Goal: Task Accomplishment & Management: Manage account settings

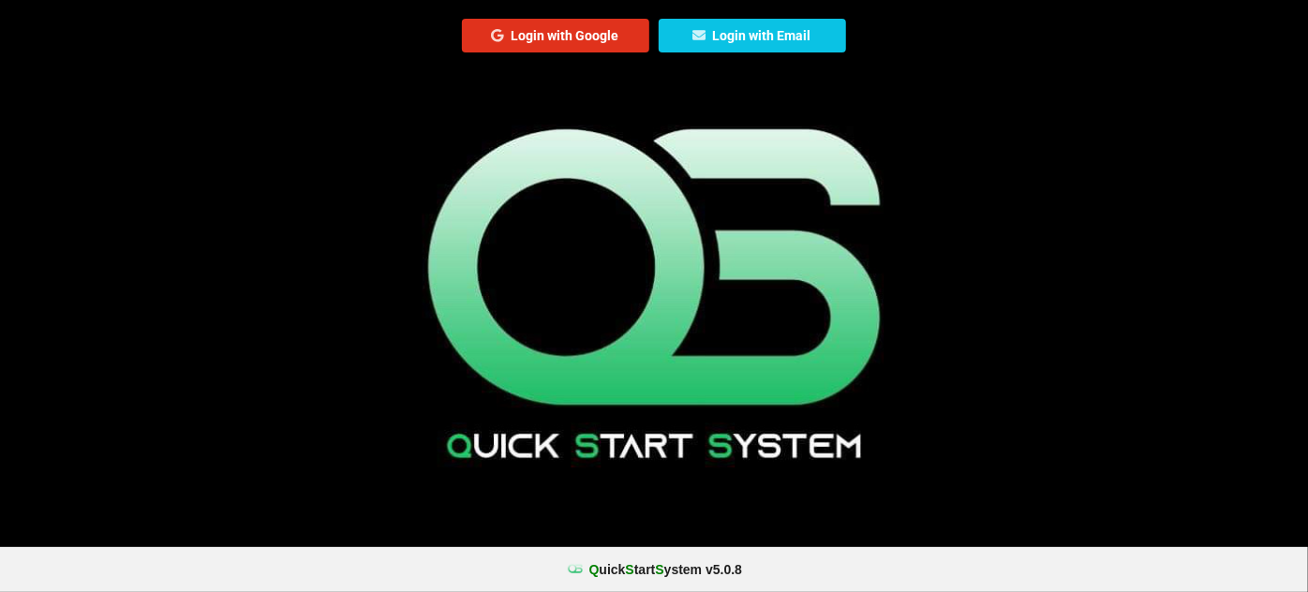
click at [569, 41] on button "Login with Google" at bounding box center [555, 36] width 187 height 34
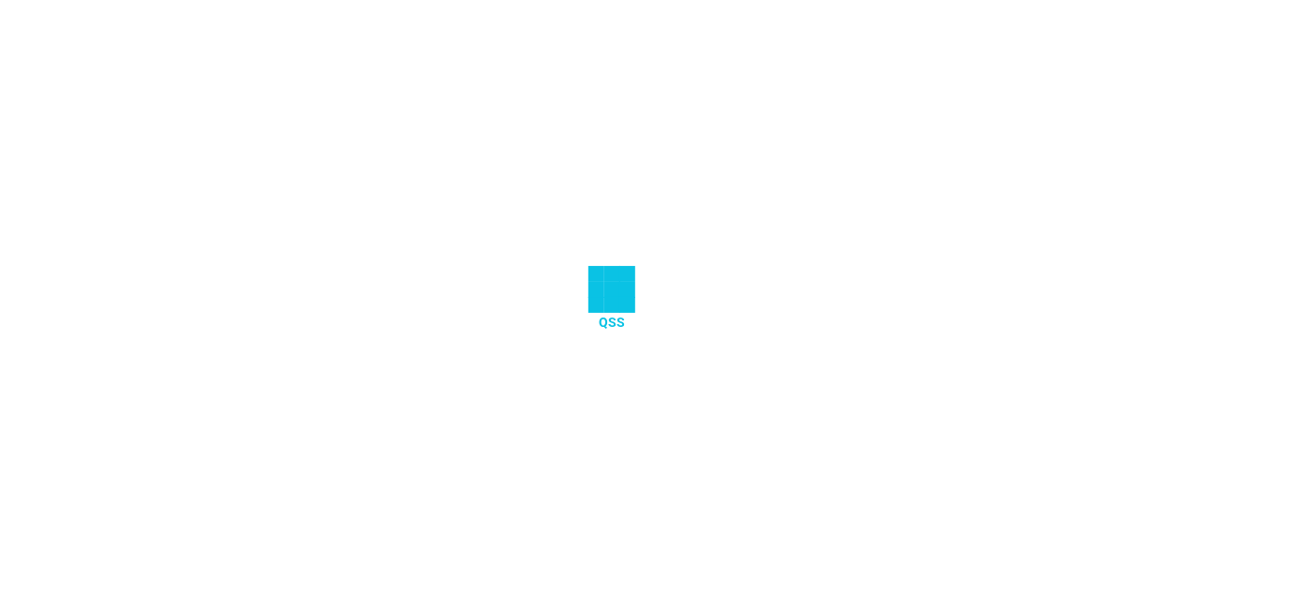
select select "25"
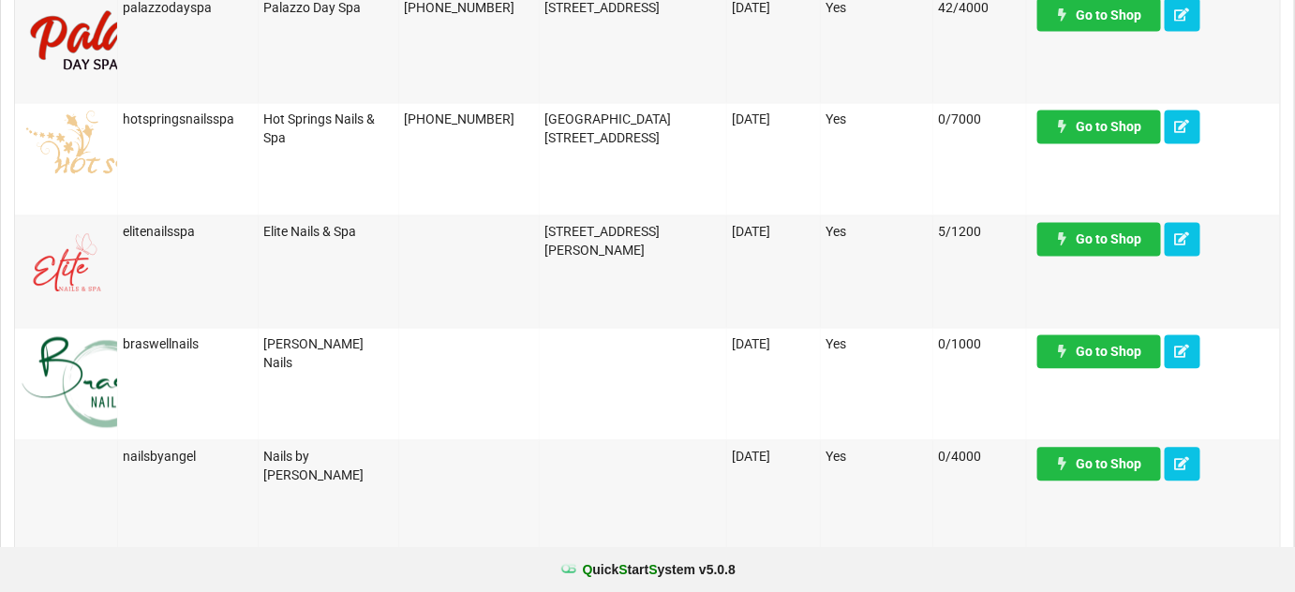
scroll to position [1135, 0]
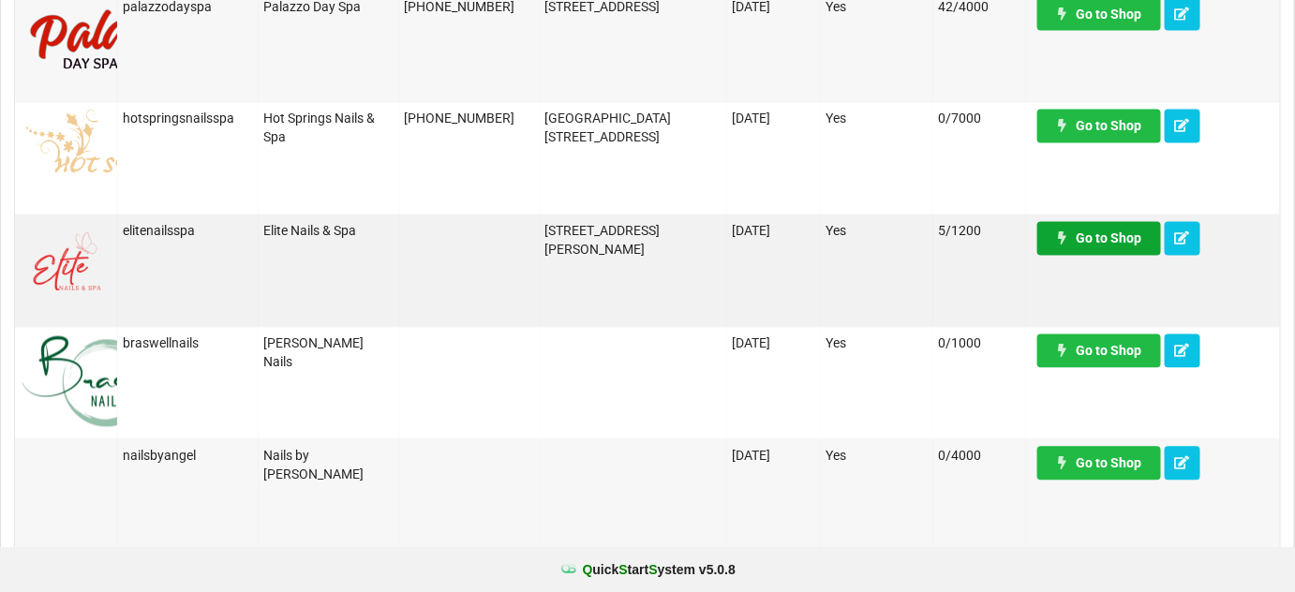
click at [1123, 239] on link "Go to Shop" at bounding box center [1099, 239] width 124 height 34
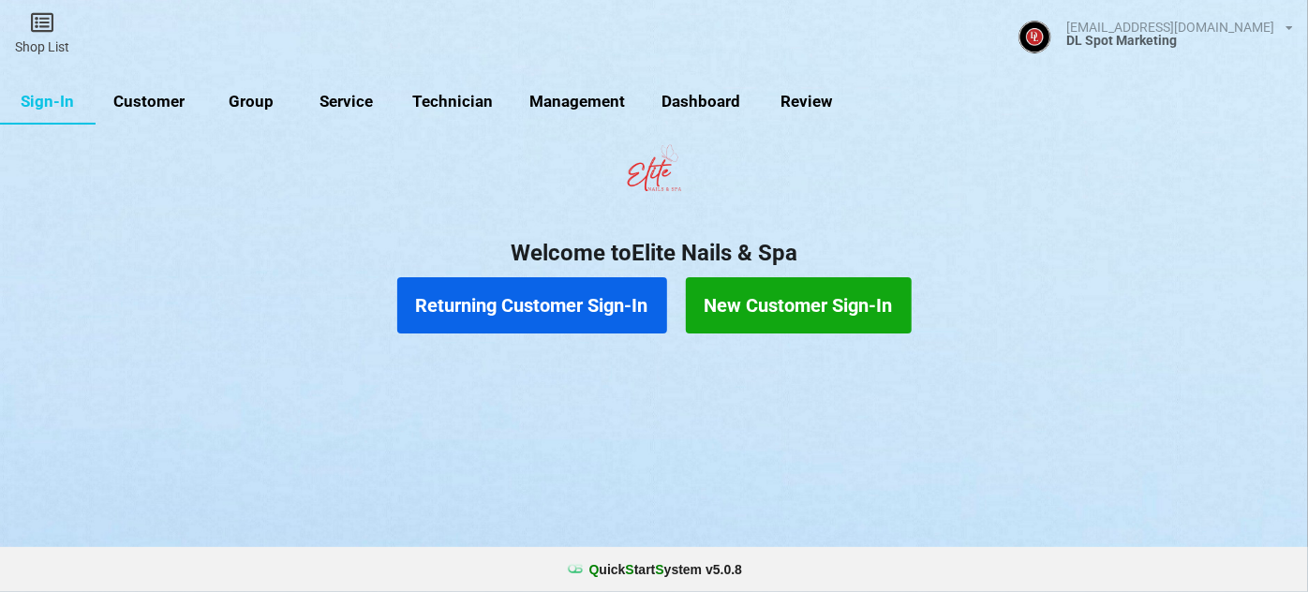
click at [147, 102] on link "Customer" at bounding box center [150, 102] width 108 height 45
select select "25"
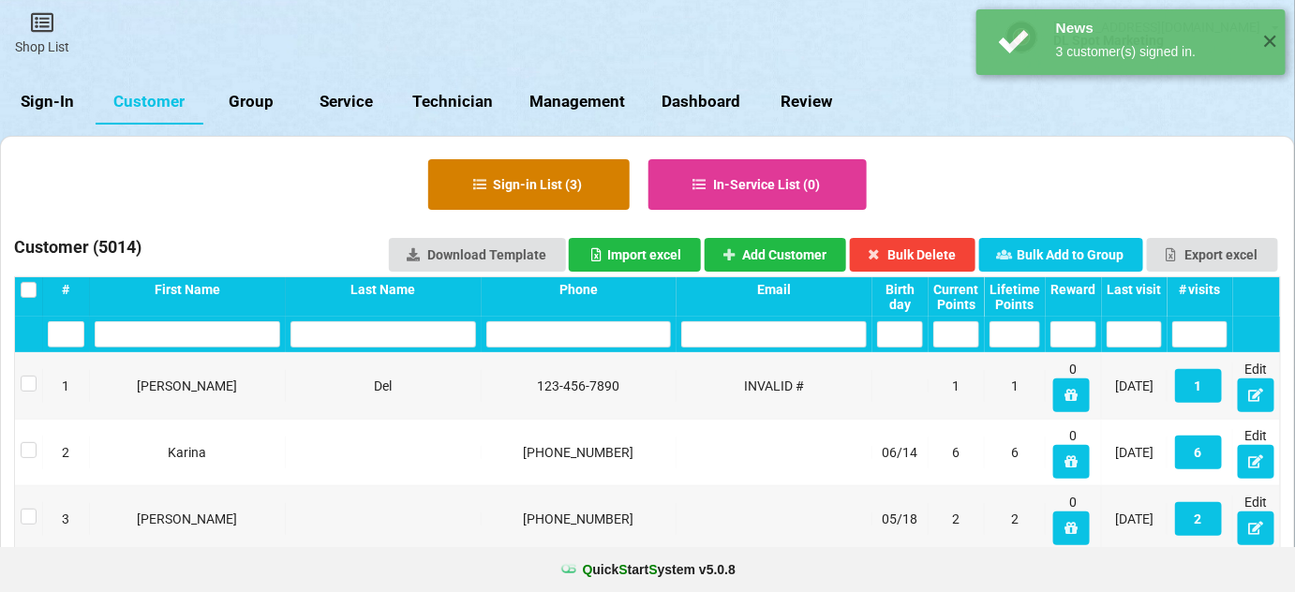
click at [541, 184] on button "Sign-in List ( 3 )" at bounding box center [528, 184] width 201 height 51
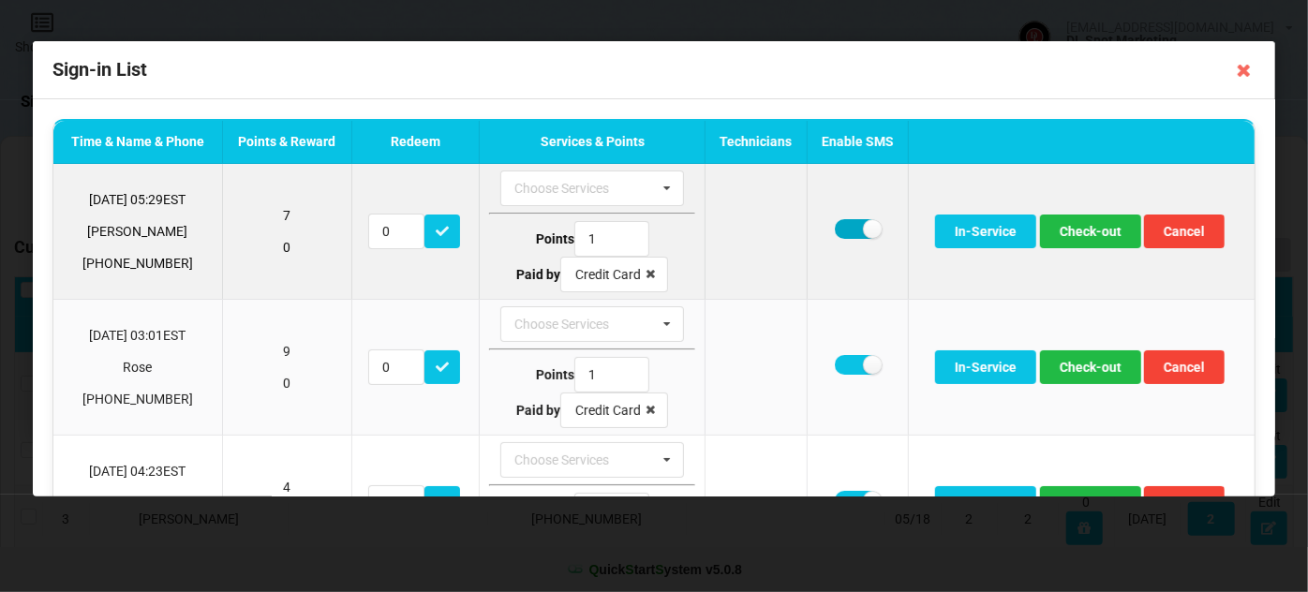
click at [838, 226] on label at bounding box center [858, 229] width 46 height 20
checkbox input "false"
click at [1077, 231] on button "Check-out" at bounding box center [1090, 232] width 101 height 34
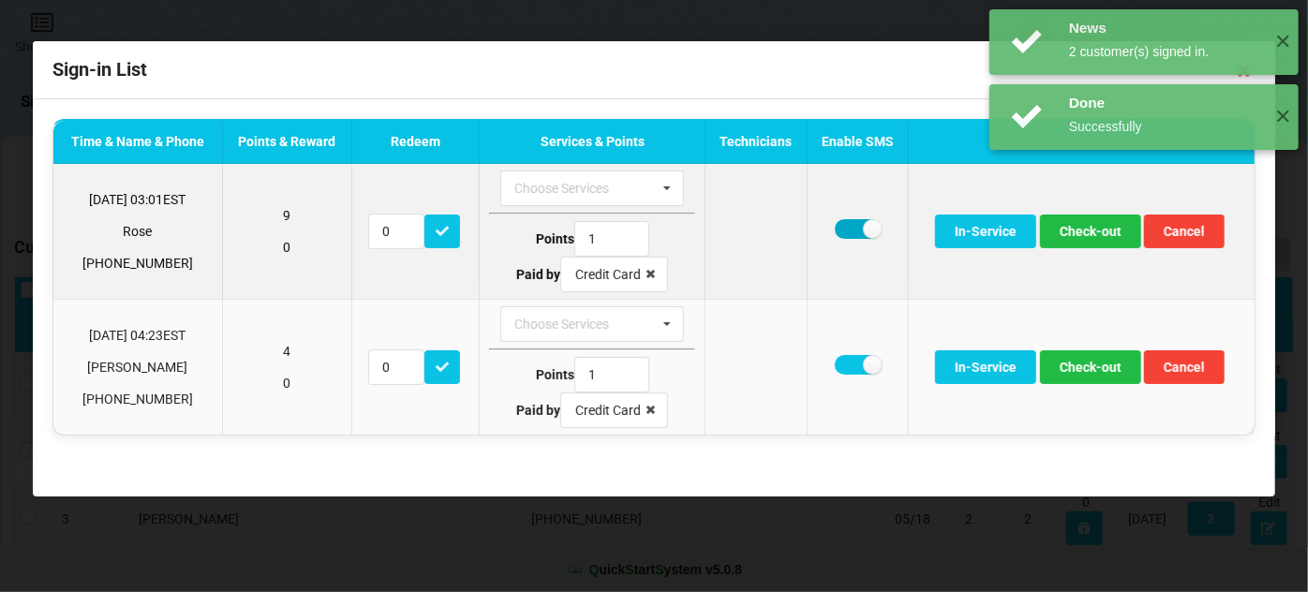
click at [847, 229] on label at bounding box center [858, 229] width 46 height 20
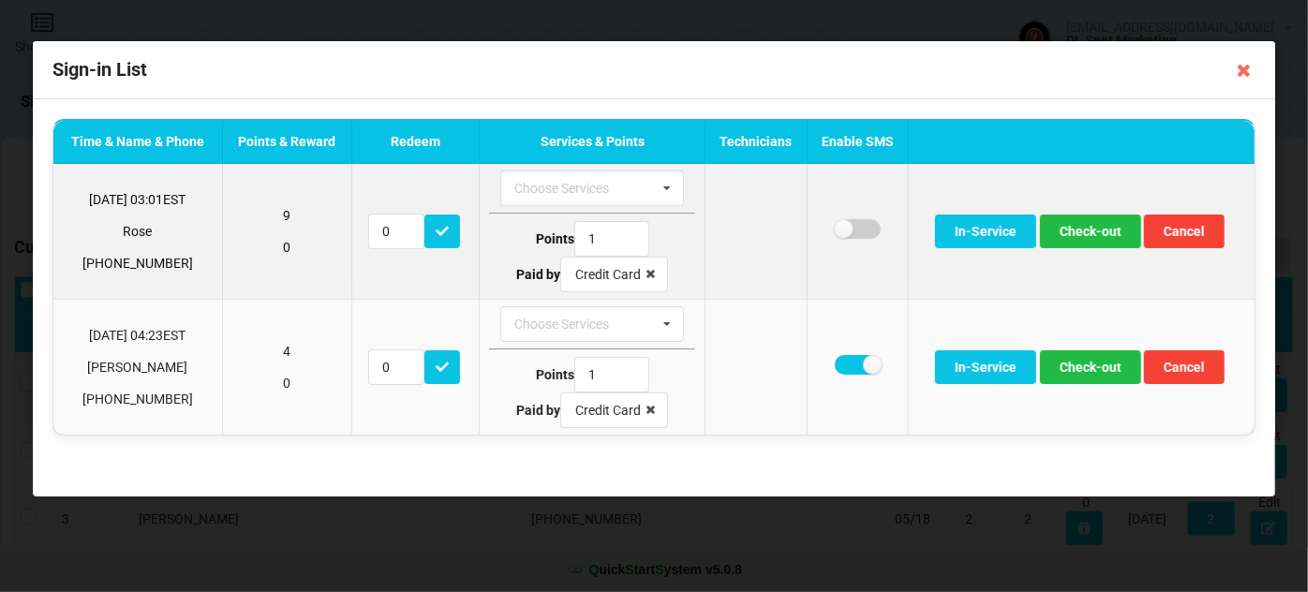
click at [847, 229] on label at bounding box center [858, 229] width 46 height 20
checkbox input "true"
click at [1101, 227] on button "Check-out" at bounding box center [1090, 232] width 101 height 34
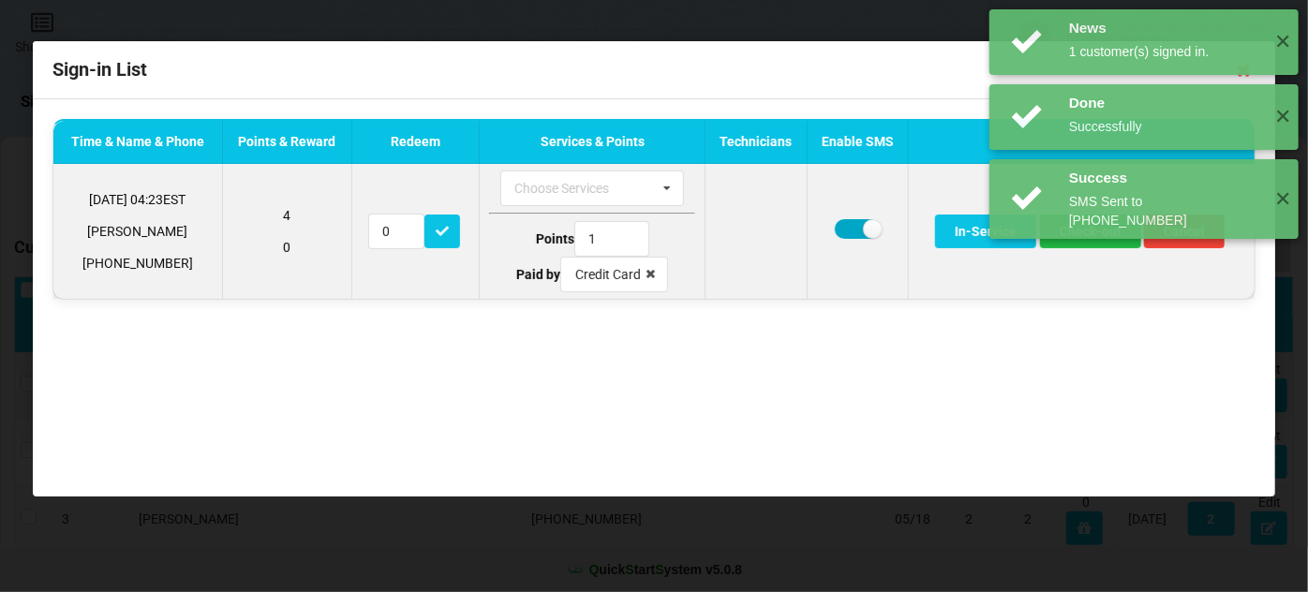
click at [847, 232] on label at bounding box center [858, 229] width 46 height 20
checkbox input "false"
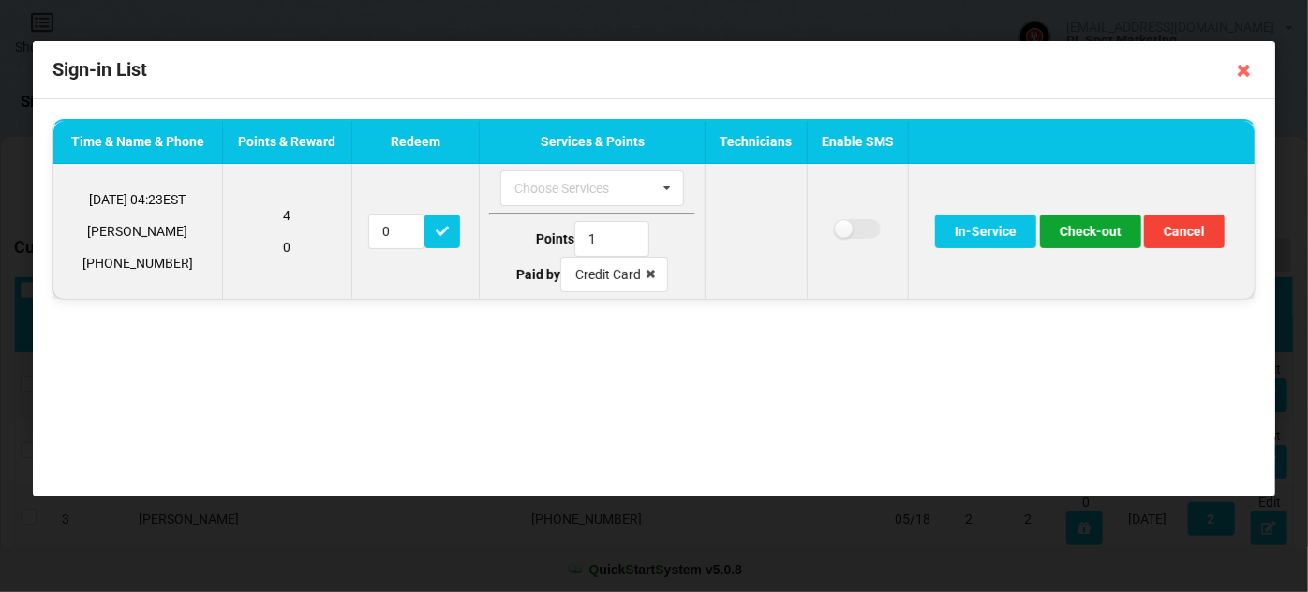
click at [1091, 235] on button "Check-out" at bounding box center [1090, 232] width 101 height 34
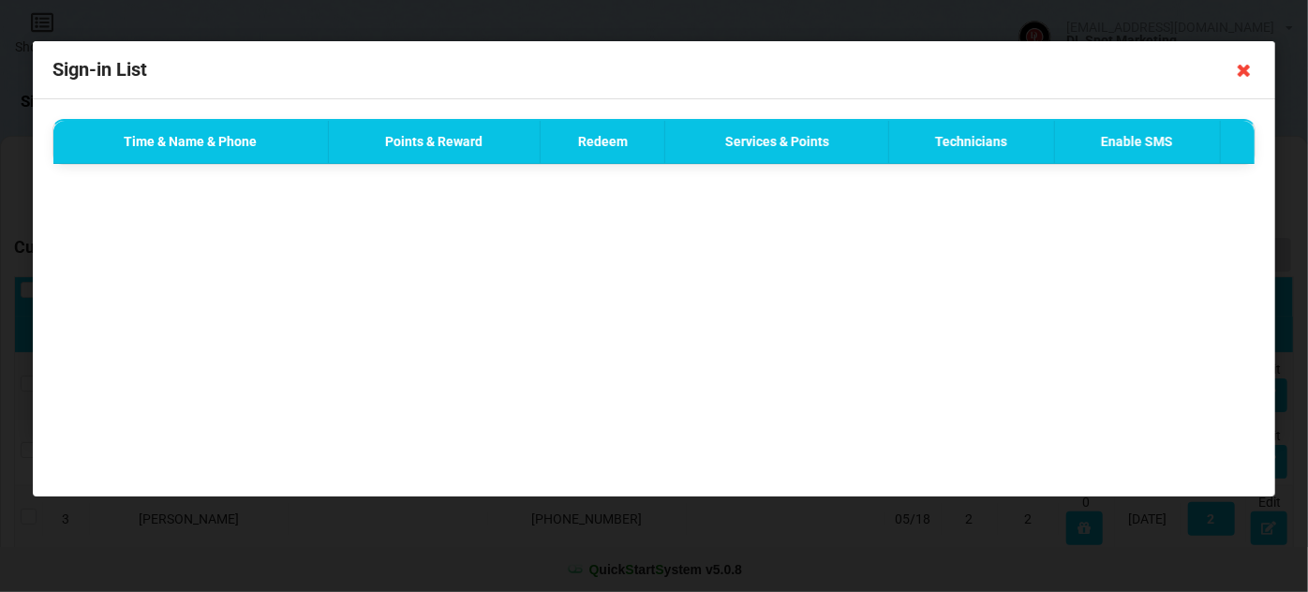
click at [1244, 69] on icon at bounding box center [1244, 70] width 30 height 30
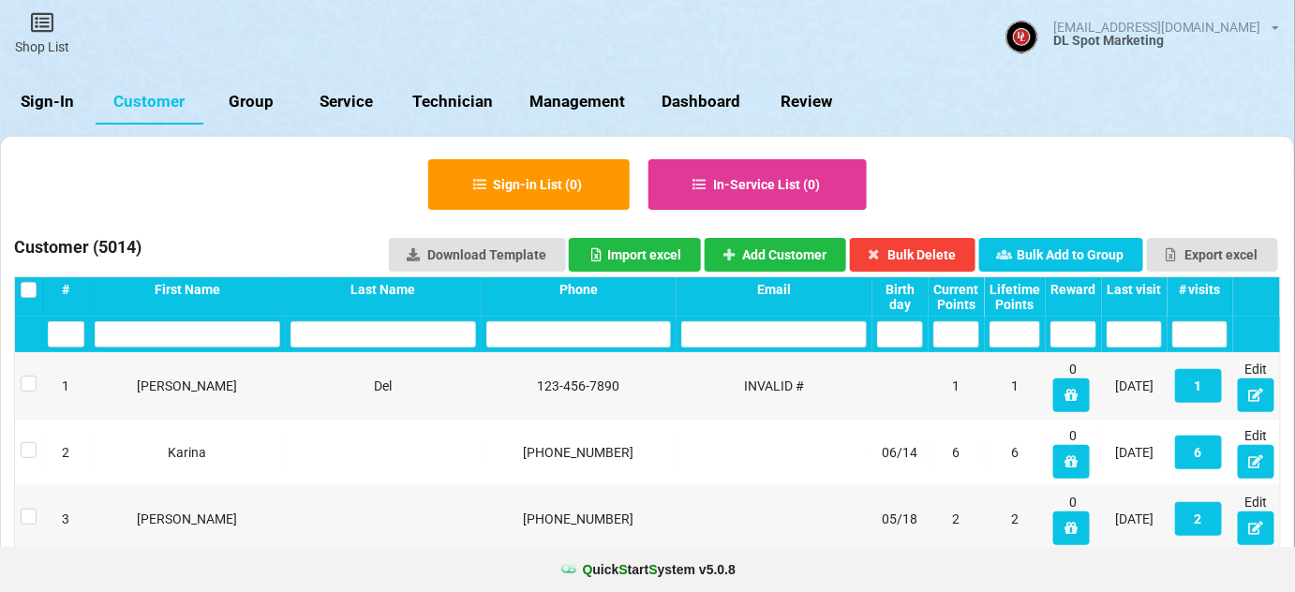
click at [54, 96] on link "Sign-In" at bounding box center [48, 102] width 96 height 45
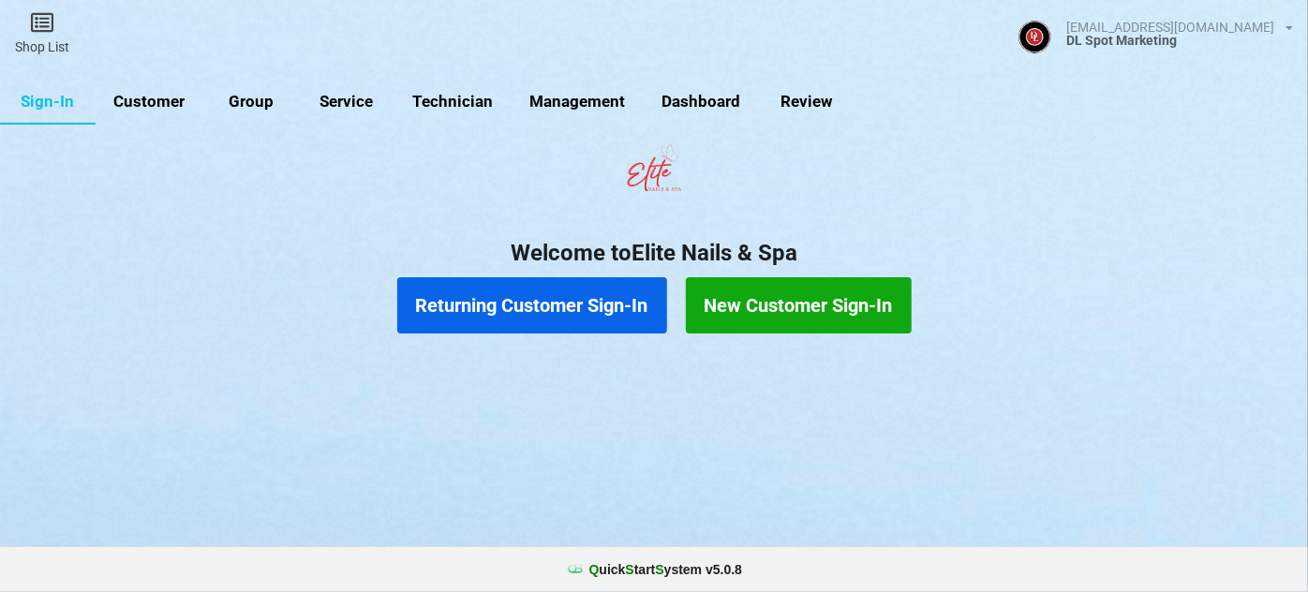
click at [160, 103] on link "Customer" at bounding box center [150, 102] width 108 height 45
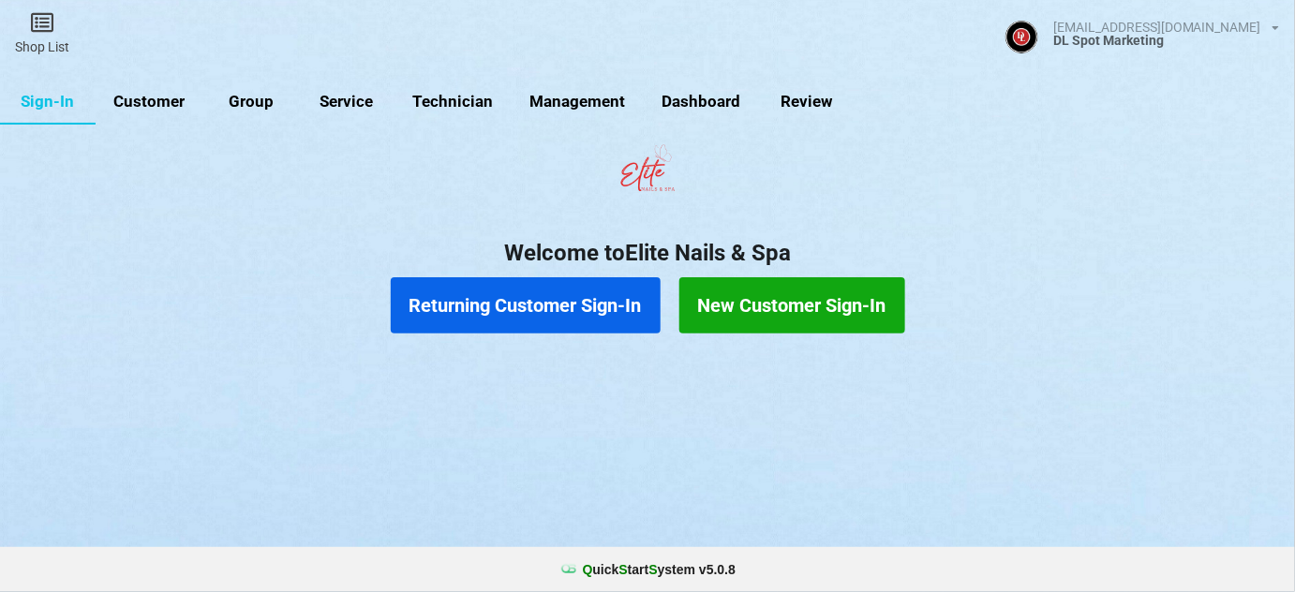
select select "25"
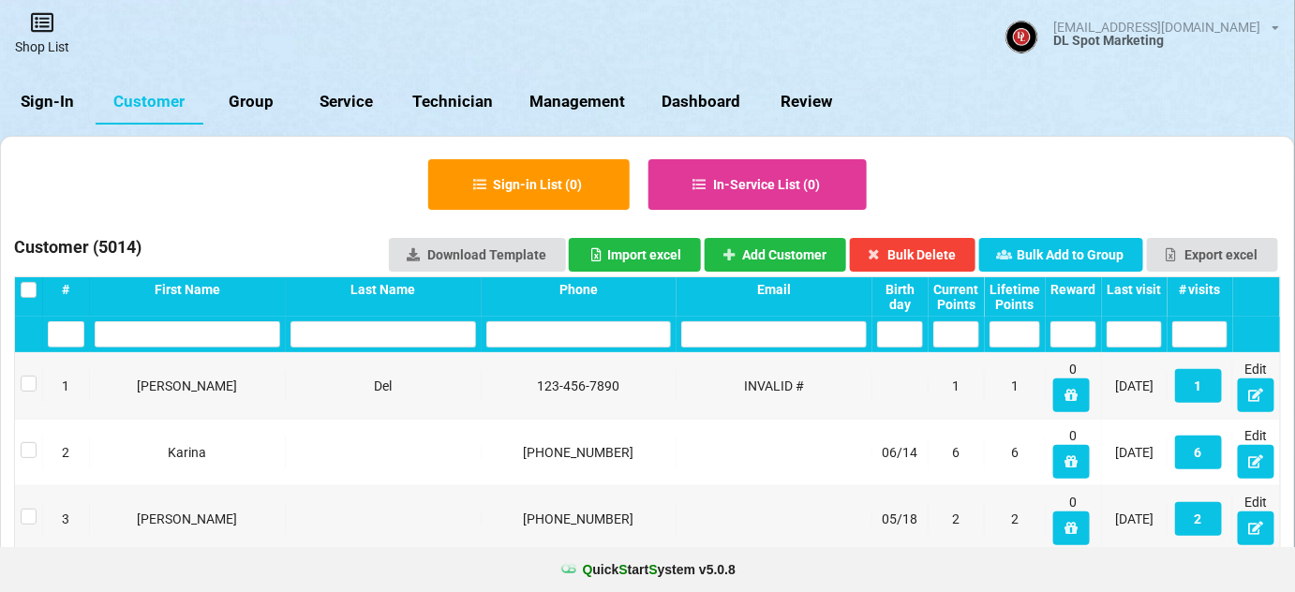
click at [41, 37] on link "Shop List" at bounding box center [42, 33] width 84 height 67
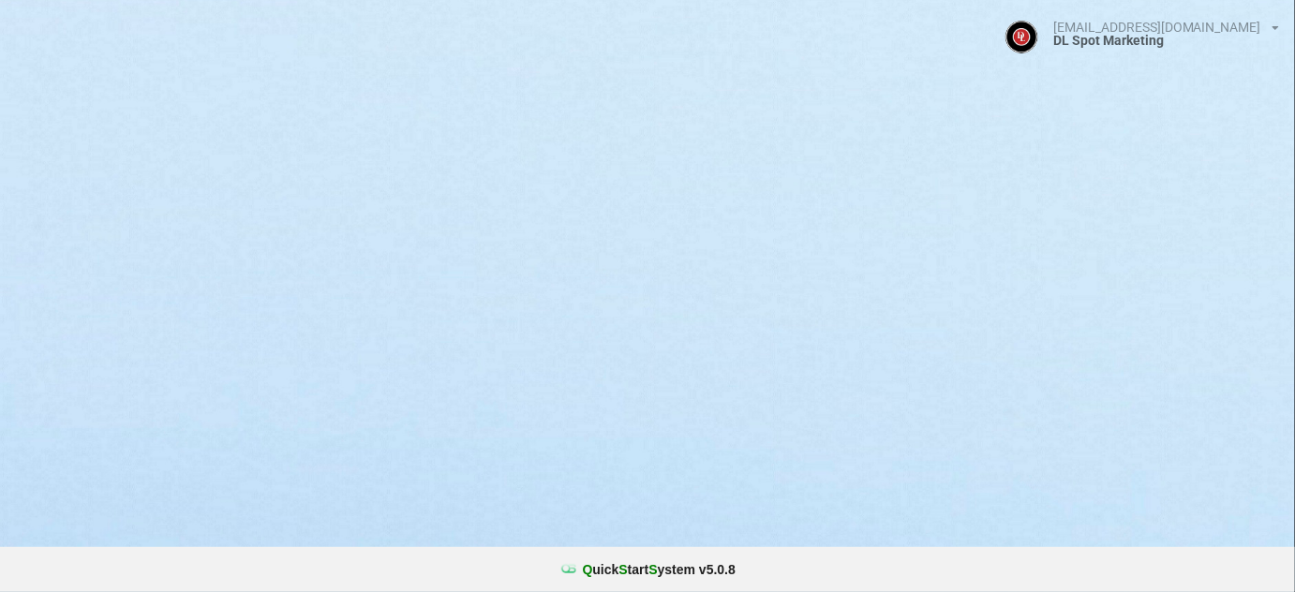
select select "25"
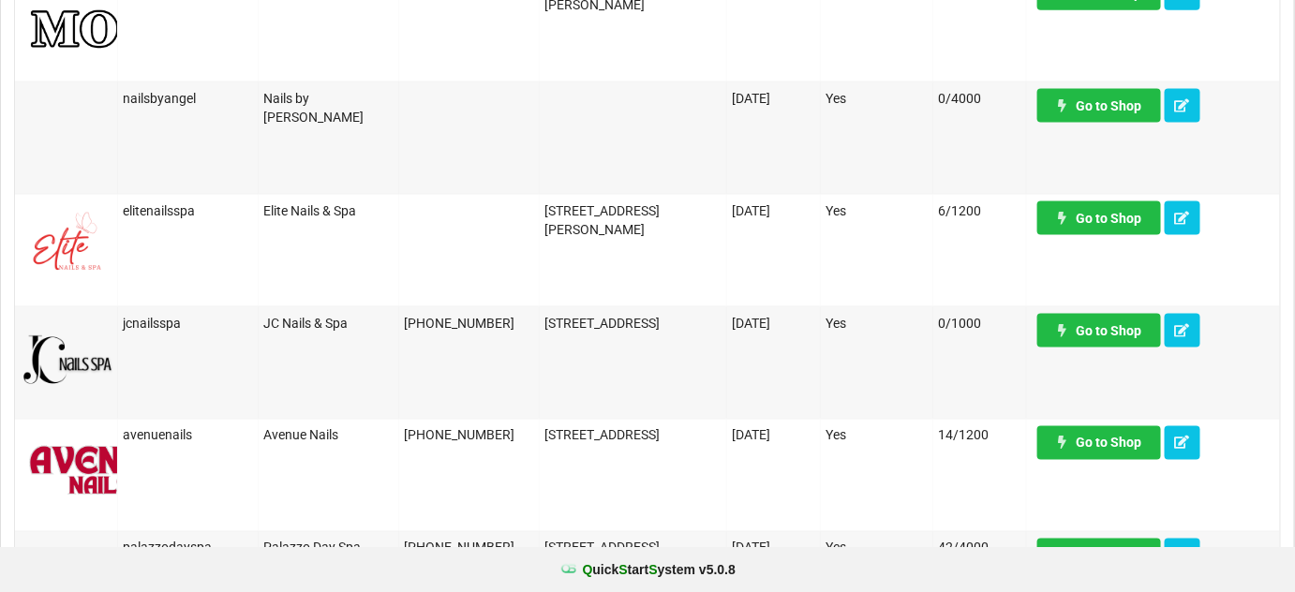
scroll to position [908, 0]
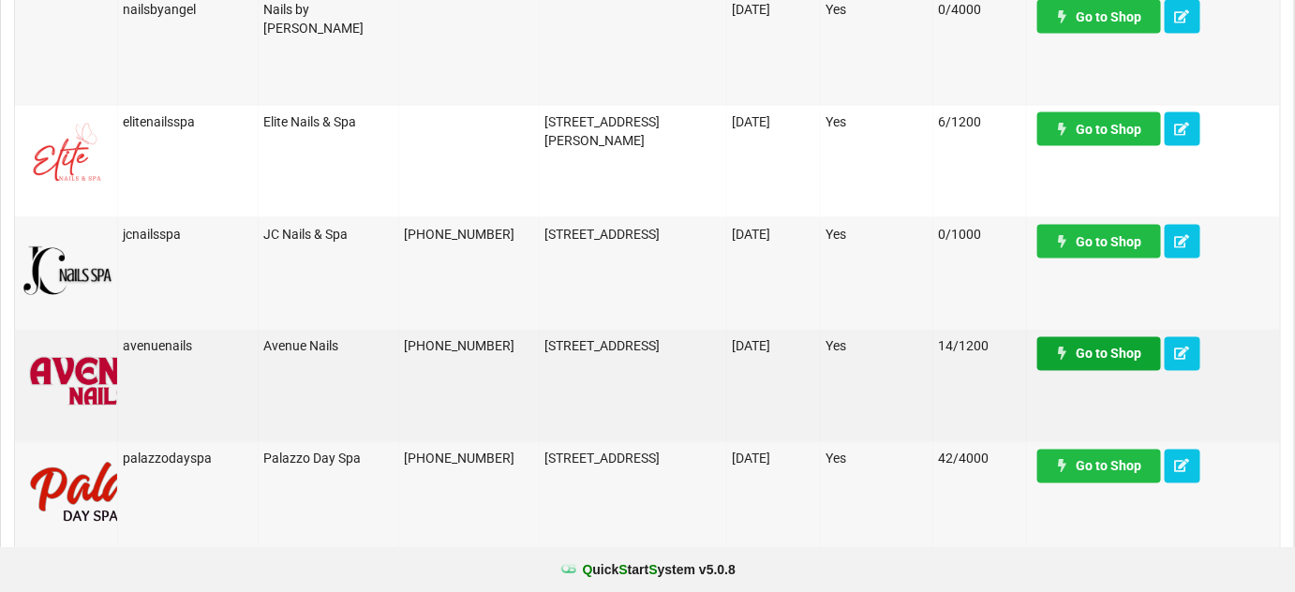
click at [1107, 357] on link "Go to Shop" at bounding box center [1099, 354] width 124 height 34
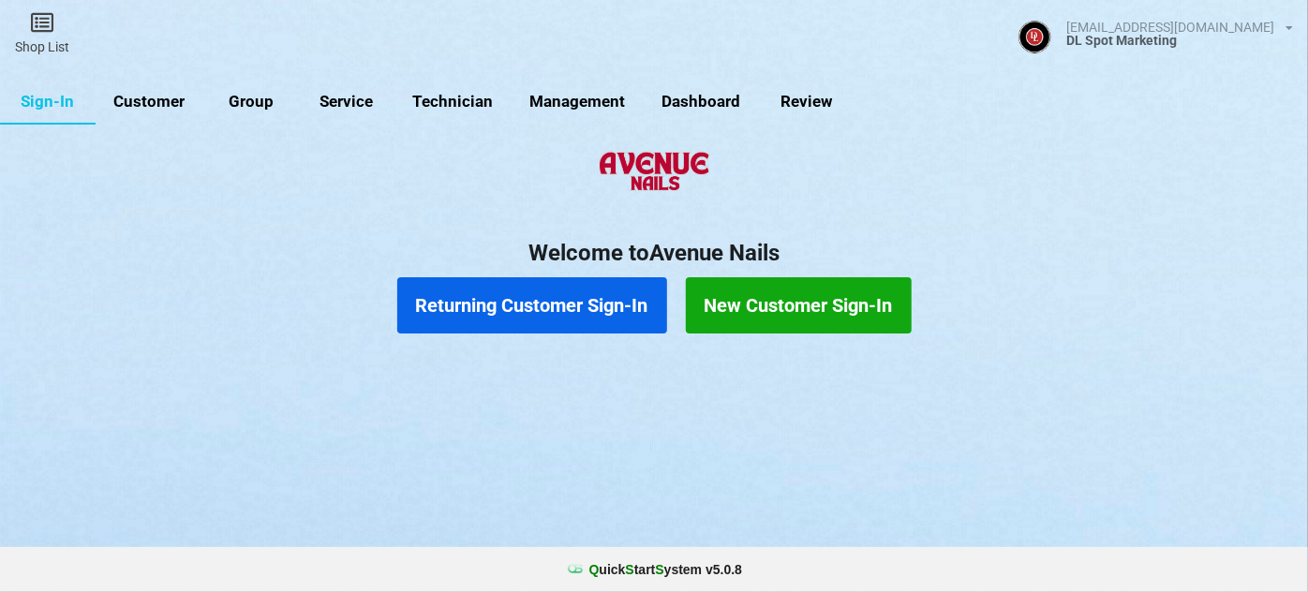
click at [158, 96] on link "Customer" at bounding box center [150, 102] width 108 height 45
select select "25"
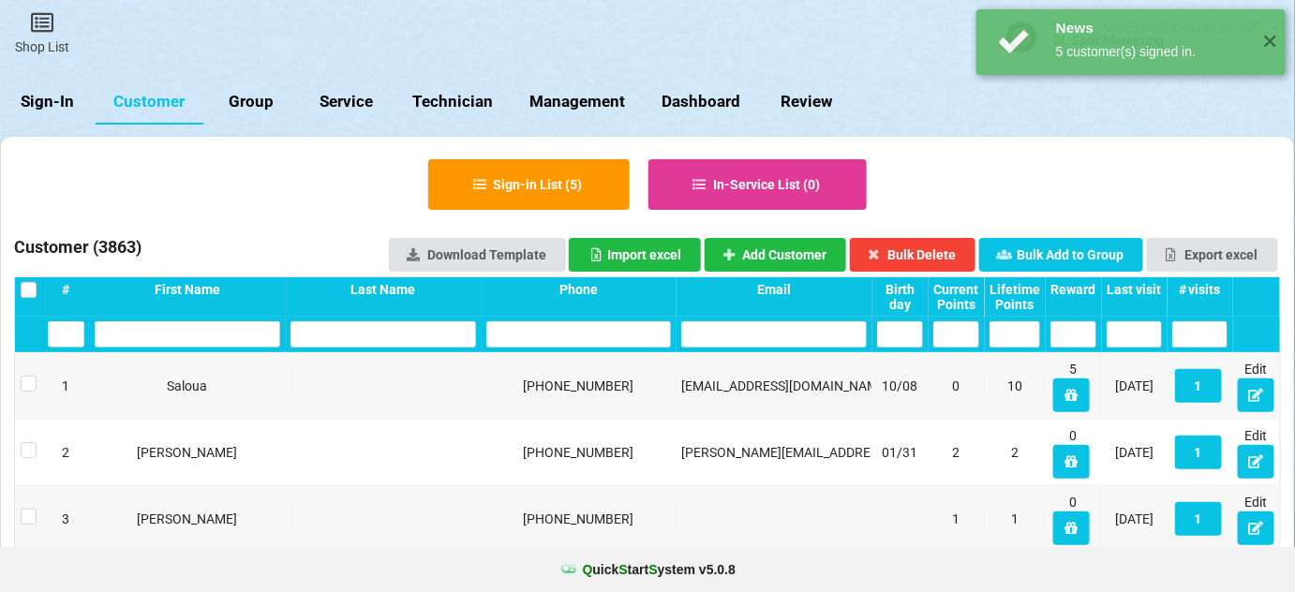
click at [1128, 283] on div "Last visit" at bounding box center [1133, 289] width 55 height 15
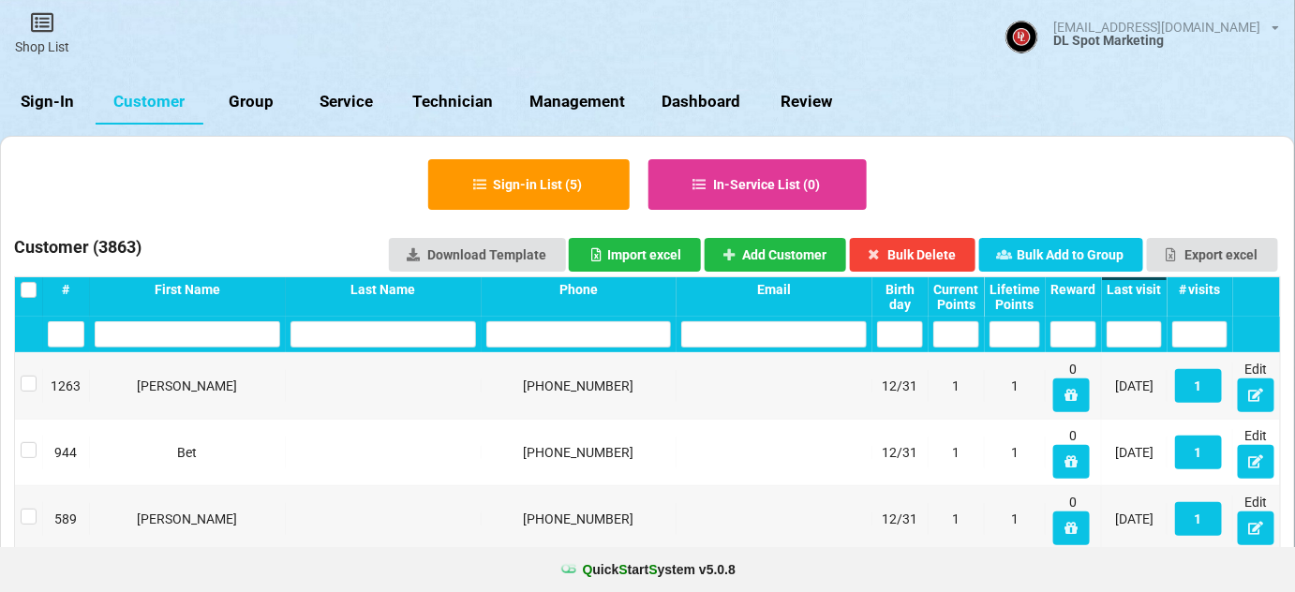
click at [1128, 283] on div "Last visit" at bounding box center [1133, 289] width 55 height 15
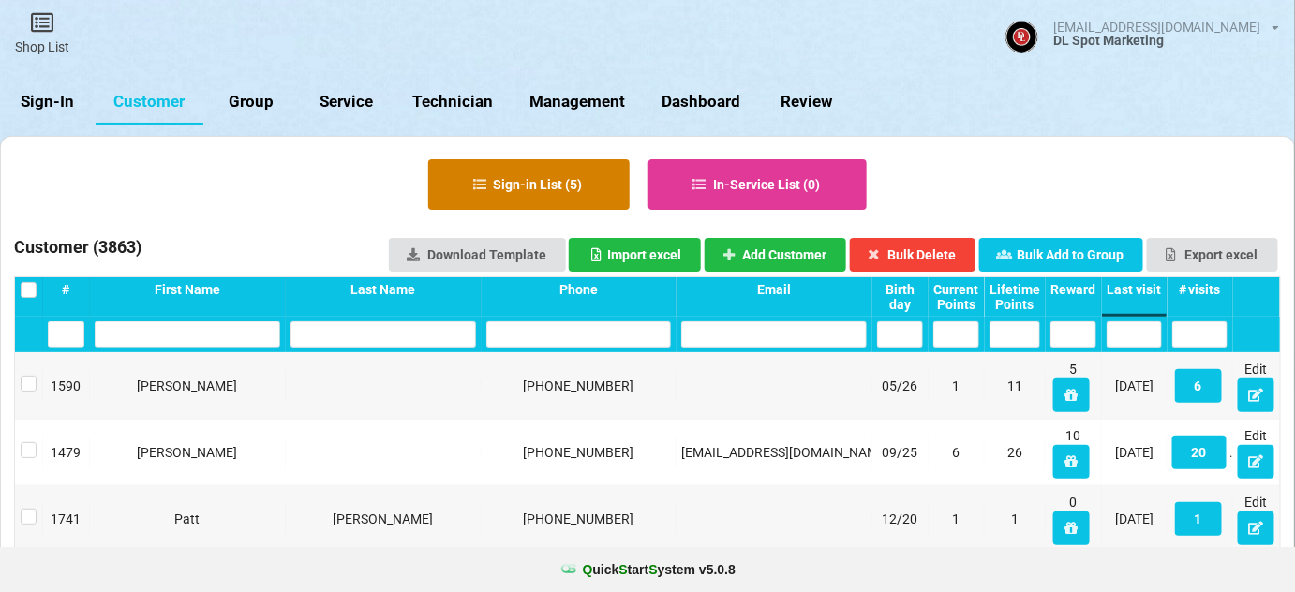
click at [539, 186] on button "Sign-in List ( 5 )" at bounding box center [528, 184] width 201 height 51
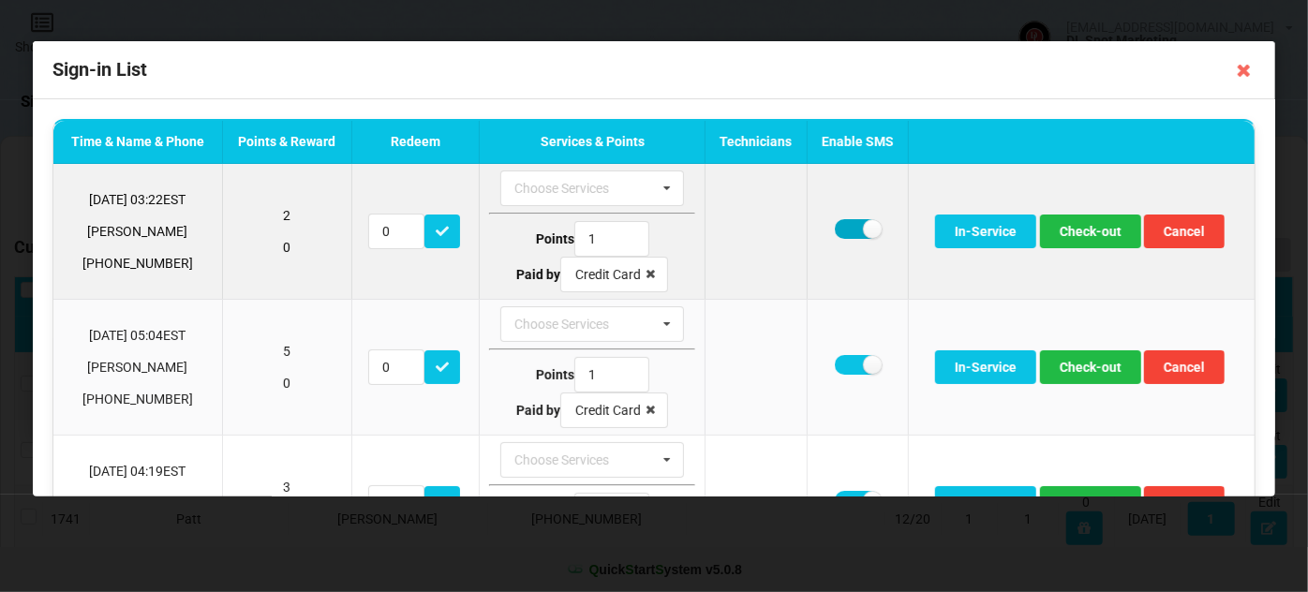
click at [844, 227] on label at bounding box center [858, 229] width 46 height 20
checkbox input "false"
click at [1074, 234] on button "Check-out" at bounding box center [1090, 232] width 101 height 34
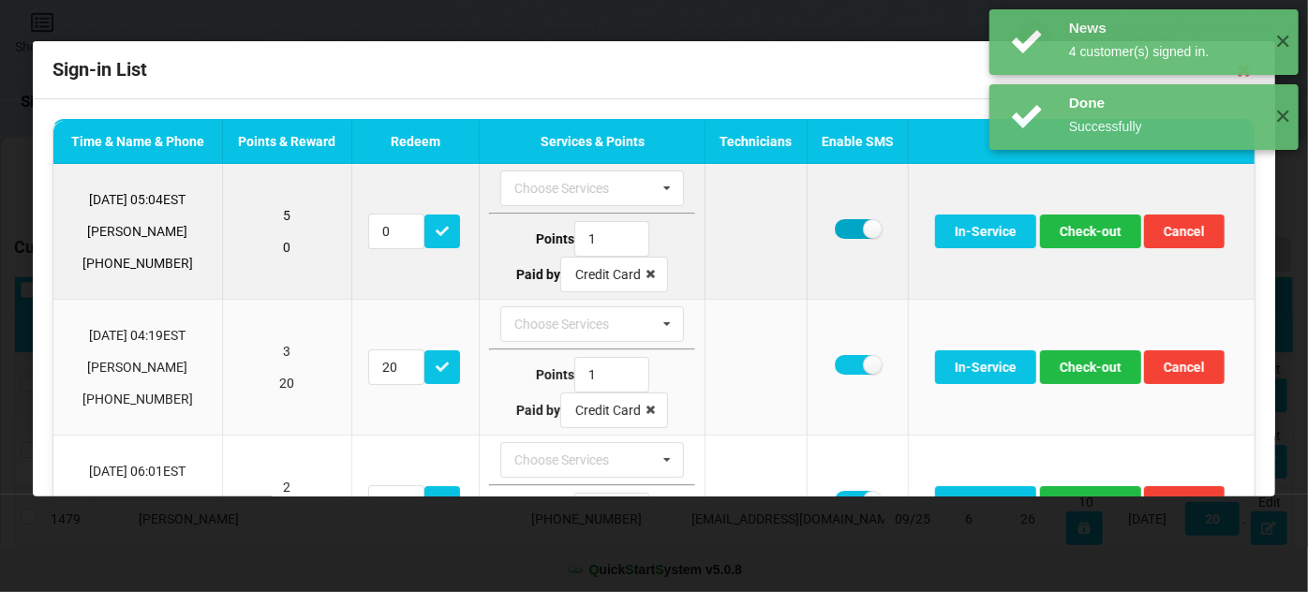
click at [846, 228] on label at bounding box center [858, 229] width 46 height 20
checkbox input "false"
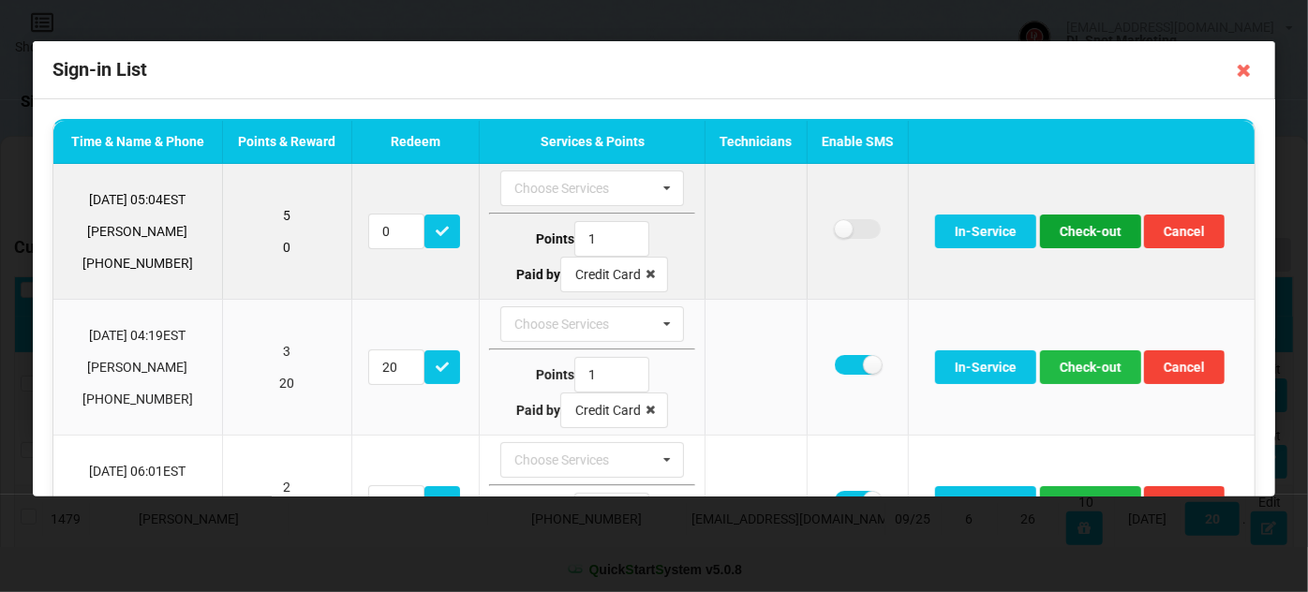
click at [1066, 232] on button "Check-out" at bounding box center [1090, 232] width 101 height 34
click at [1073, 233] on button "Check-out" at bounding box center [1090, 232] width 101 height 34
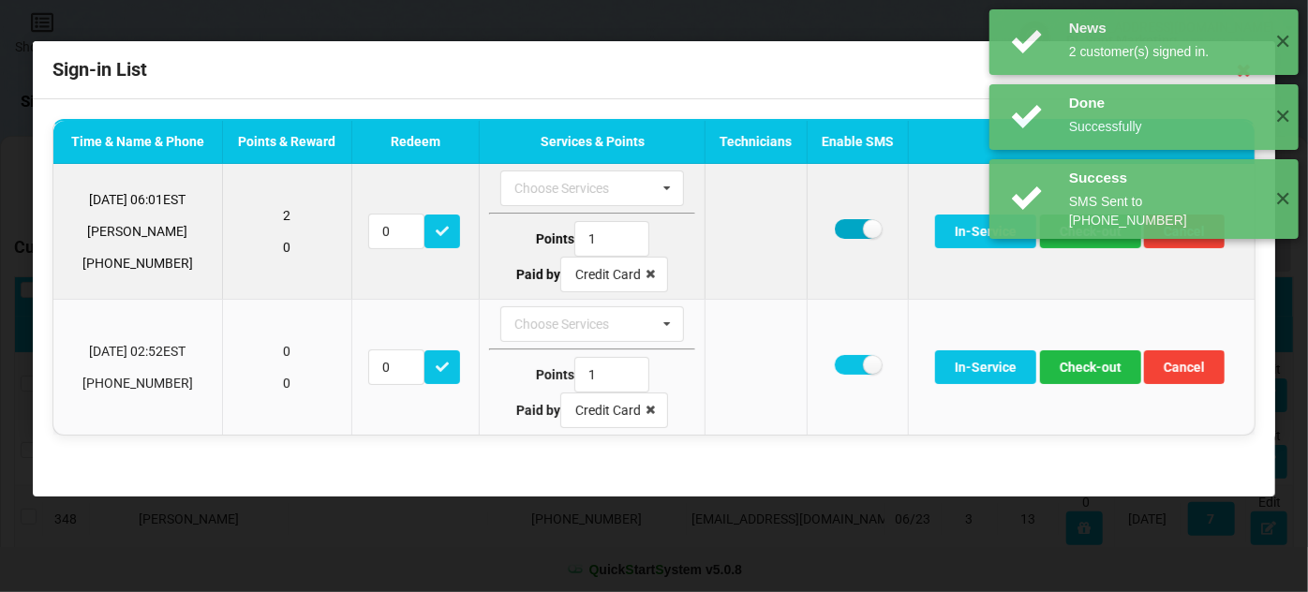
click at [849, 231] on label at bounding box center [858, 229] width 46 height 20
checkbox input "false"
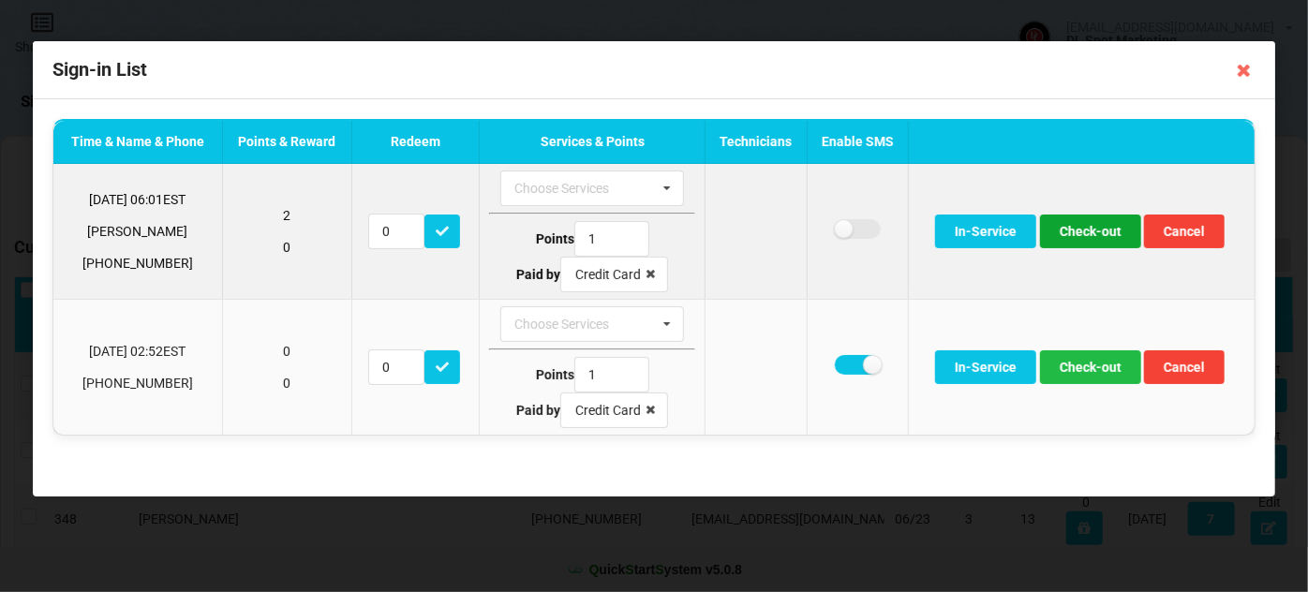
click at [1105, 234] on button "Check-out" at bounding box center [1090, 232] width 101 height 34
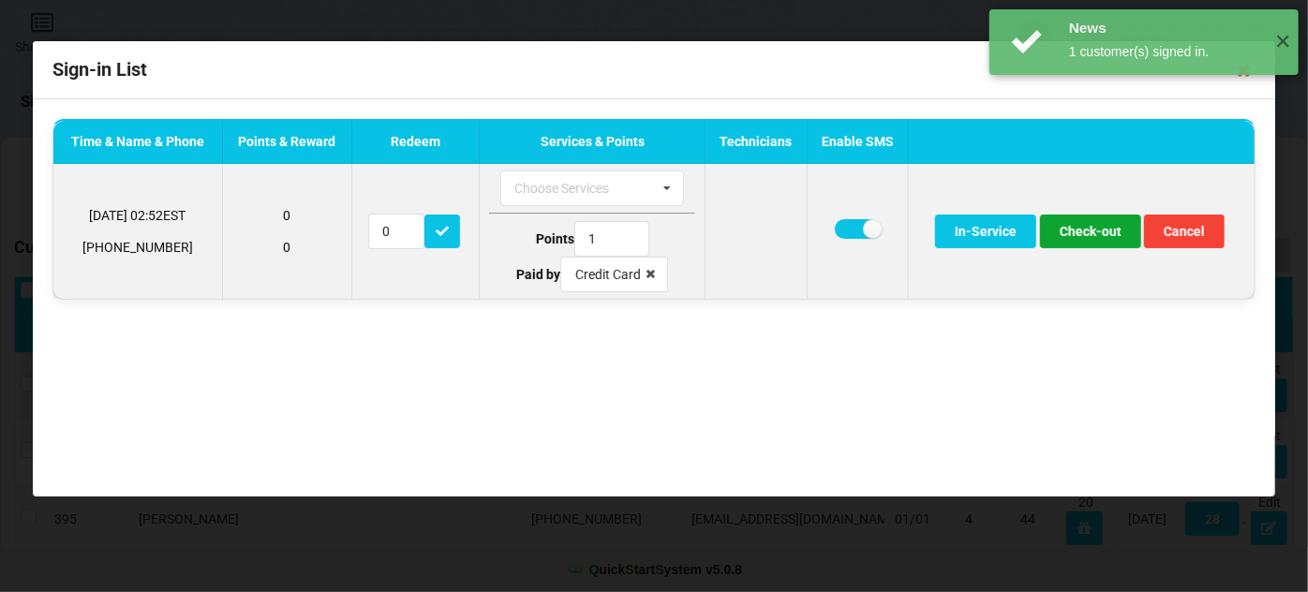
click at [1103, 234] on button "Check-out" at bounding box center [1090, 232] width 101 height 34
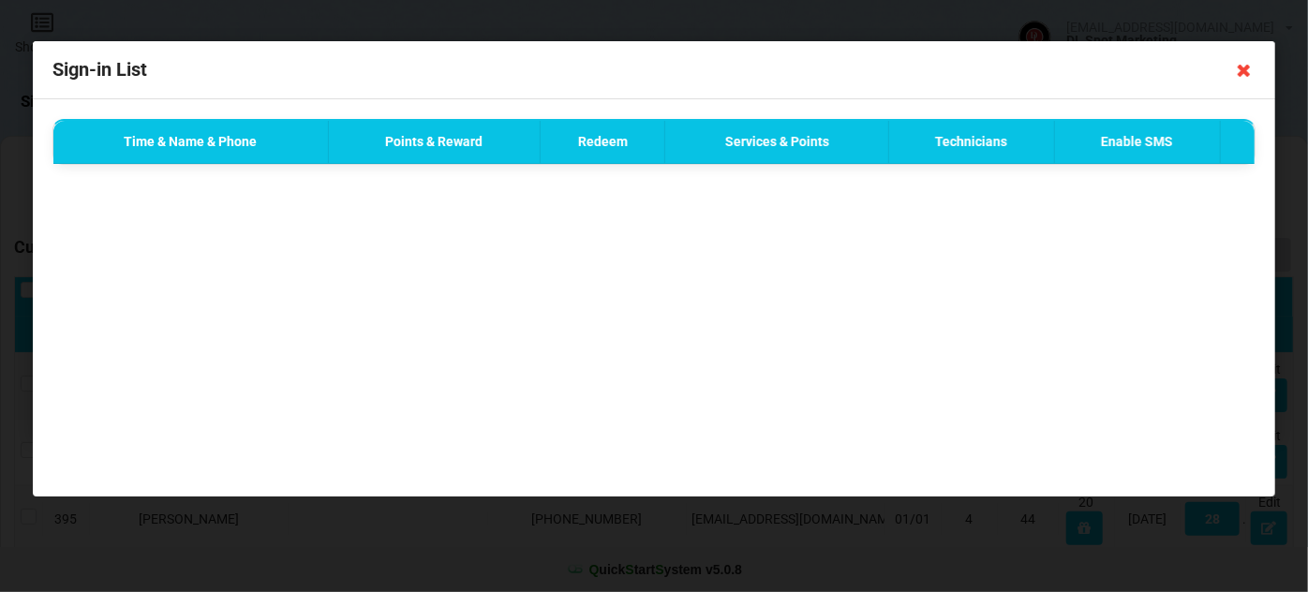
click at [1246, 71] on icon at bounding box center [1244, 70] width 30 height 30
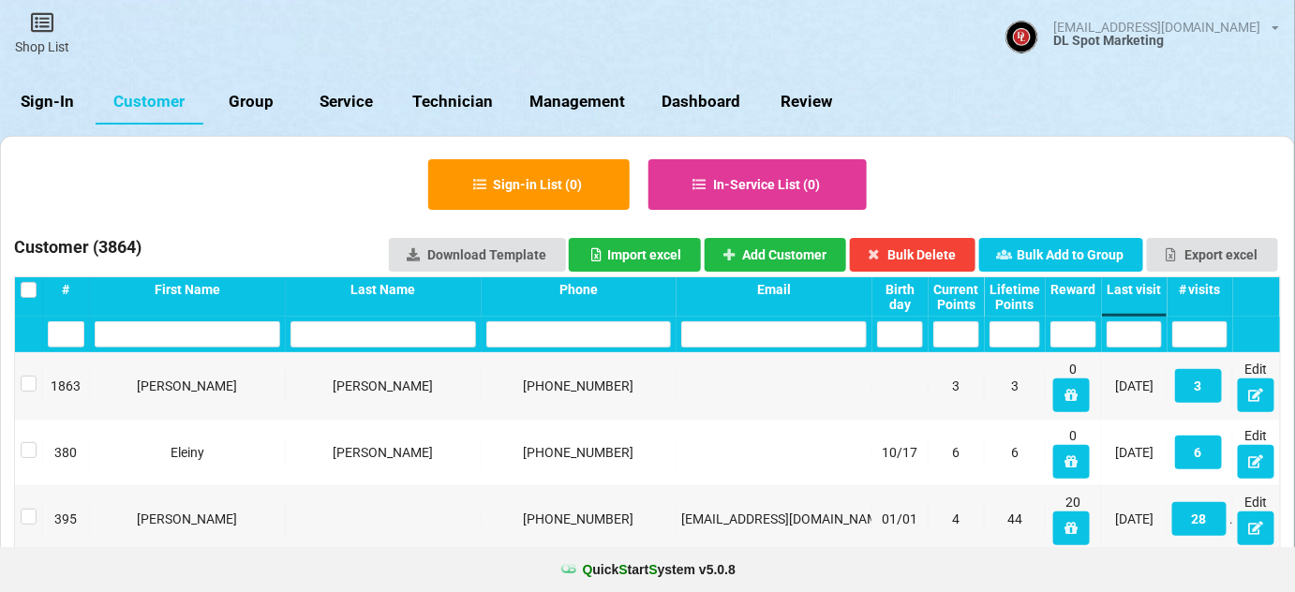
click at [69, 100] on link "Sign-In" at bounding box center [48, 102] width 96 height 45
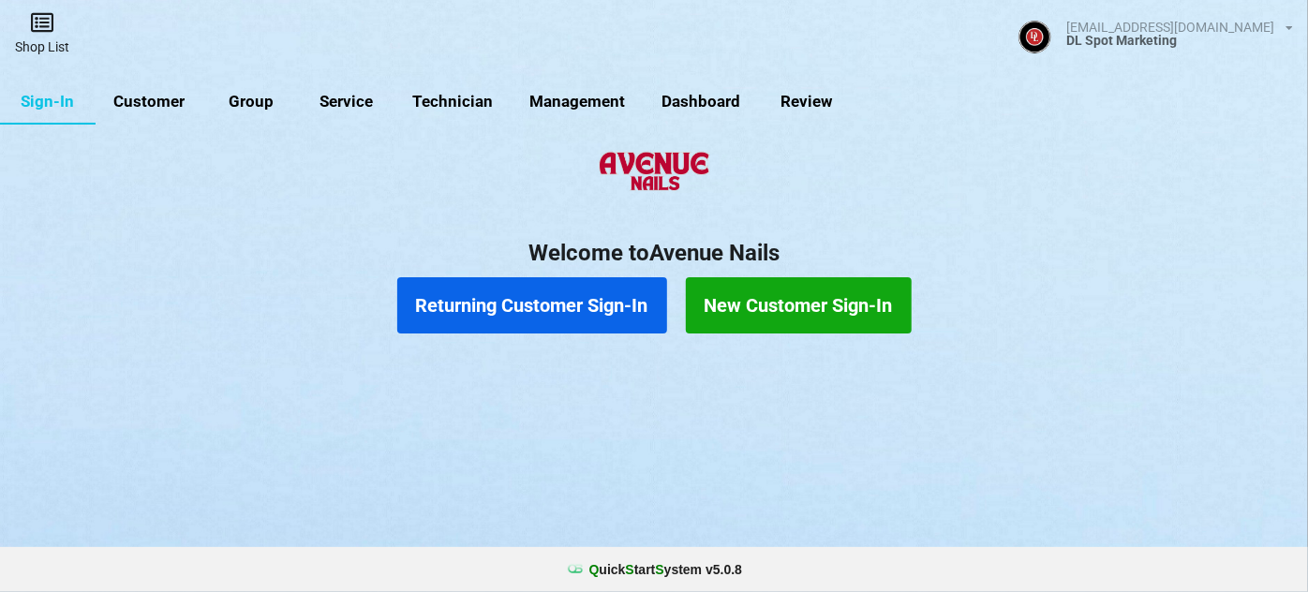
click at [49, 32] on icon at bounding box center [42, 22] width 26 height 22
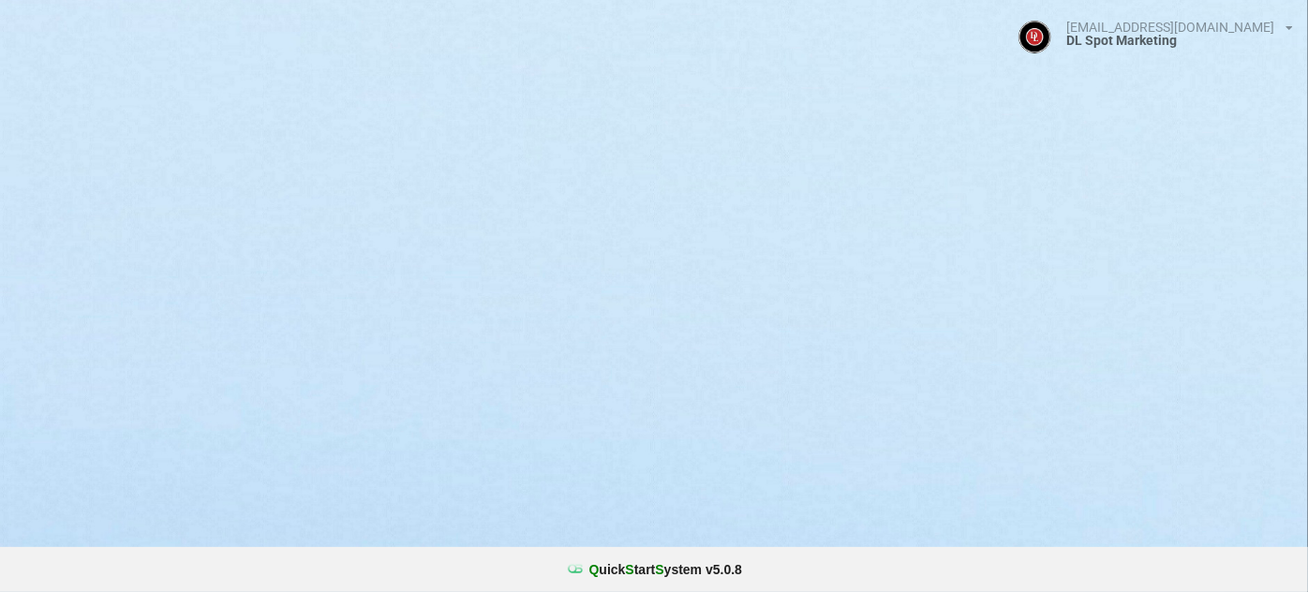
select select "25"
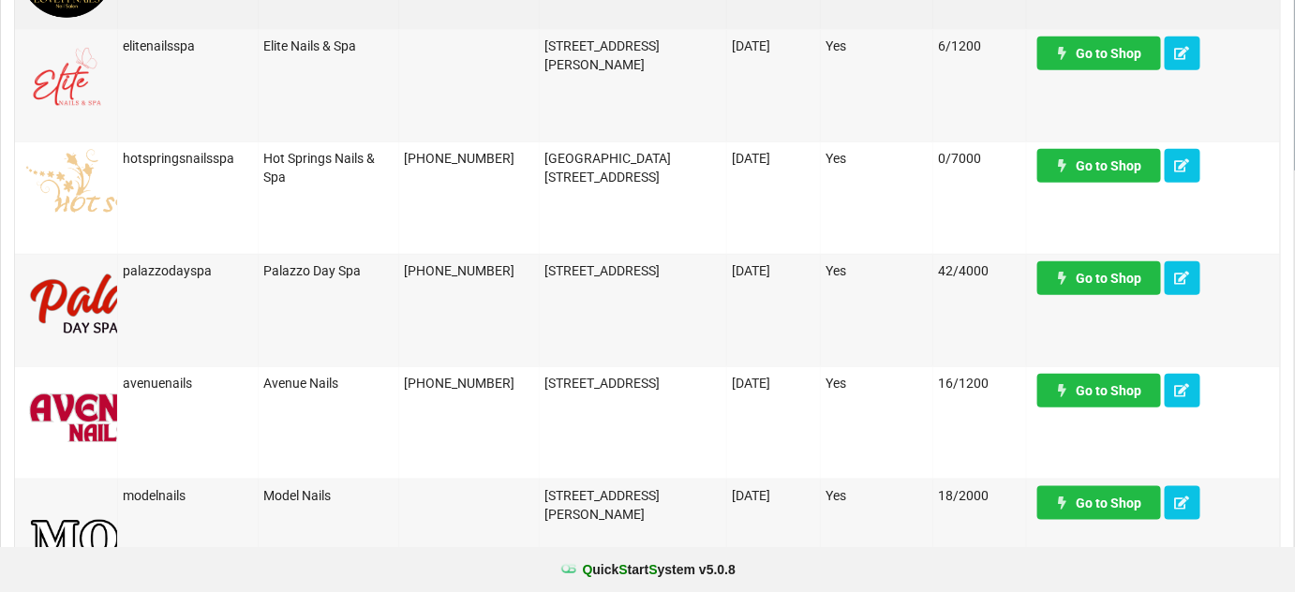
scroll to position [454, 0]
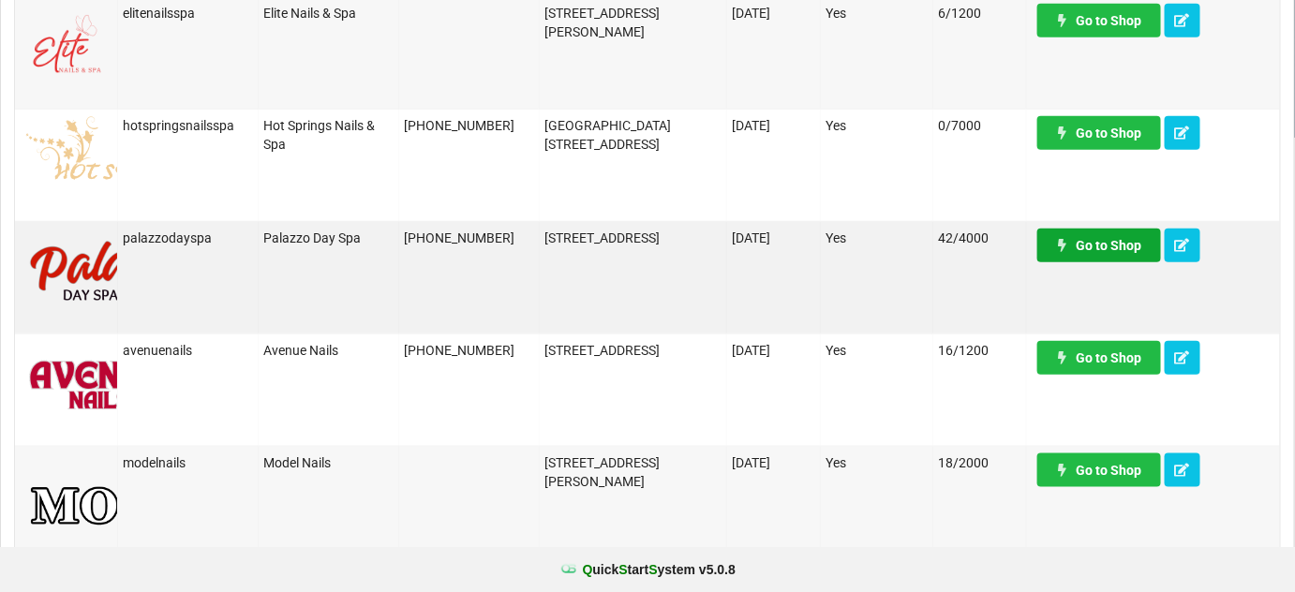
click at [1124, 244] on link "Go to Shop" at bounding box center [1099, 246] width 124 height 34
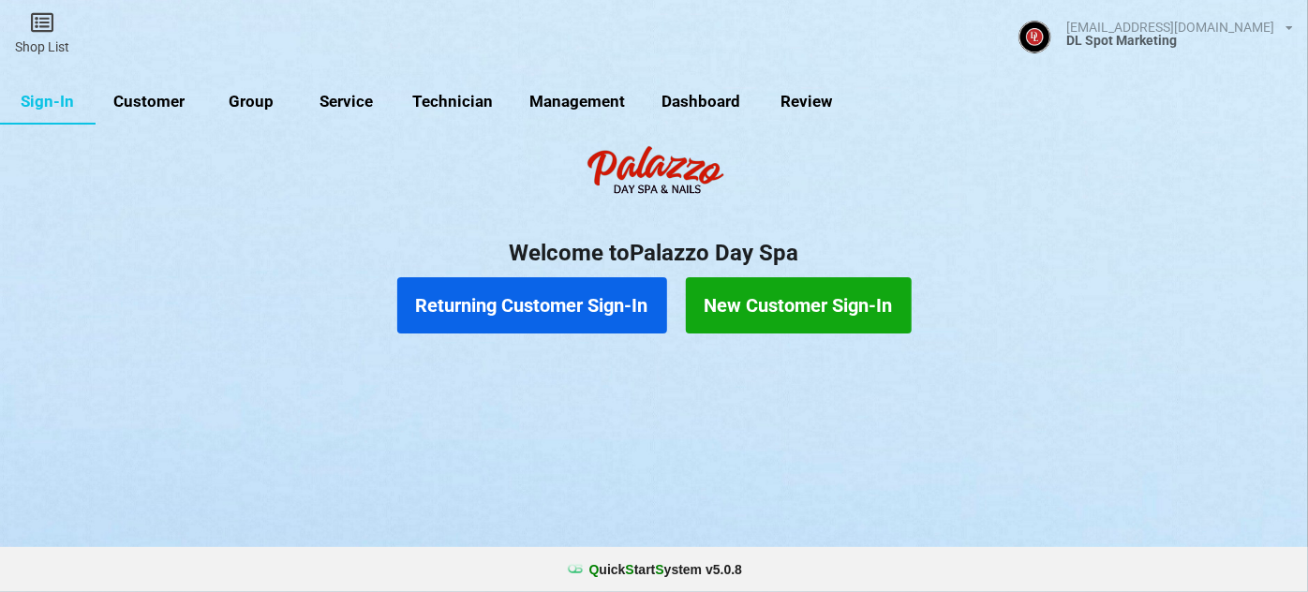
click at [162, 103] on link "Customer" at bounding box center [150, 102] width 108 height 45
select select "25"
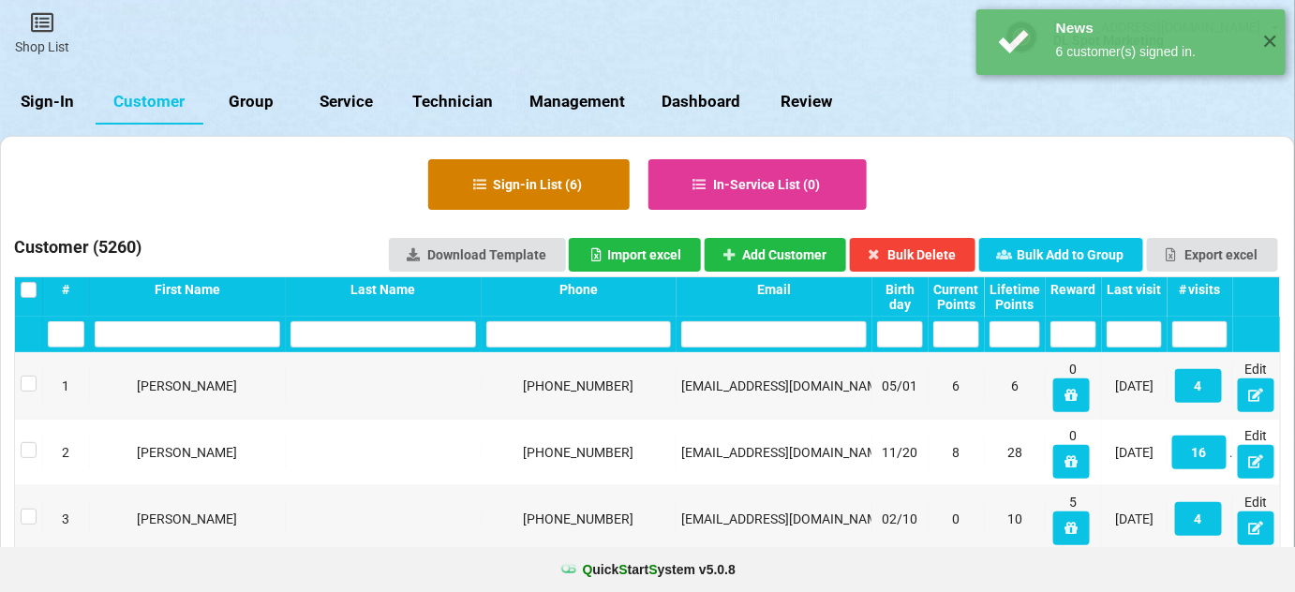
click at [562, 185] on button "Sign-in List ( 6 )" at bounding box center [528, 184] width 201 height 51
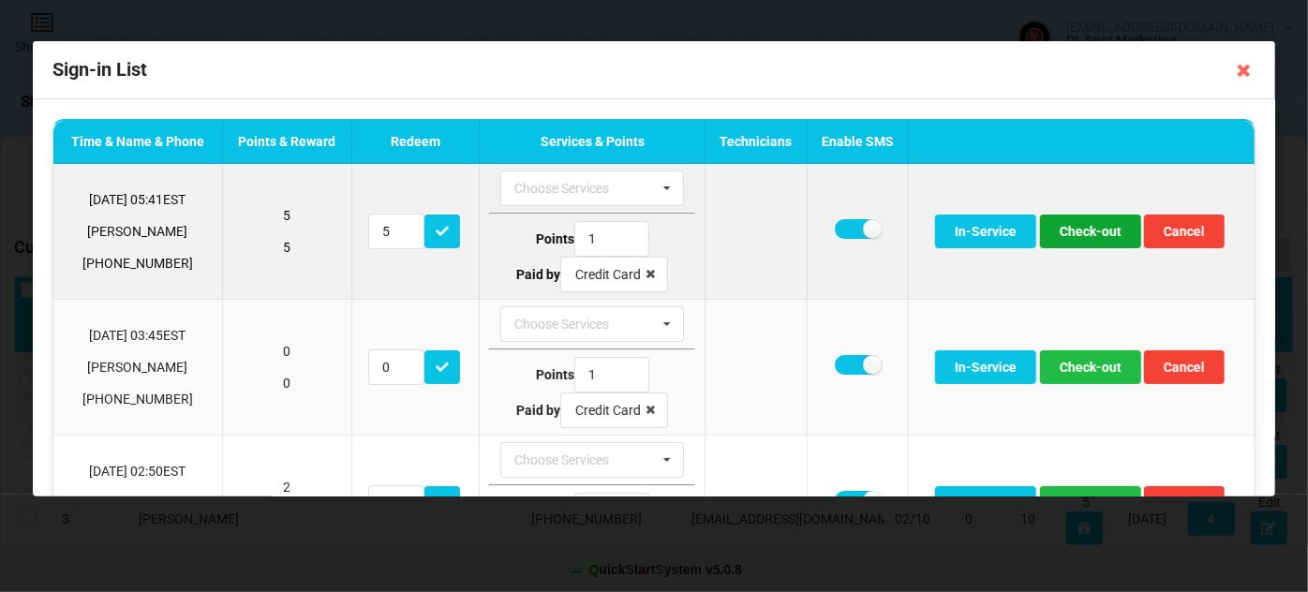
click at [1097, 230] on button "Check-out" at bounding box center [1090, 232] width 101 height 34
click at [1075, 235] on button "Check-out" at bounding box center [1090, 232] width 101 height 34
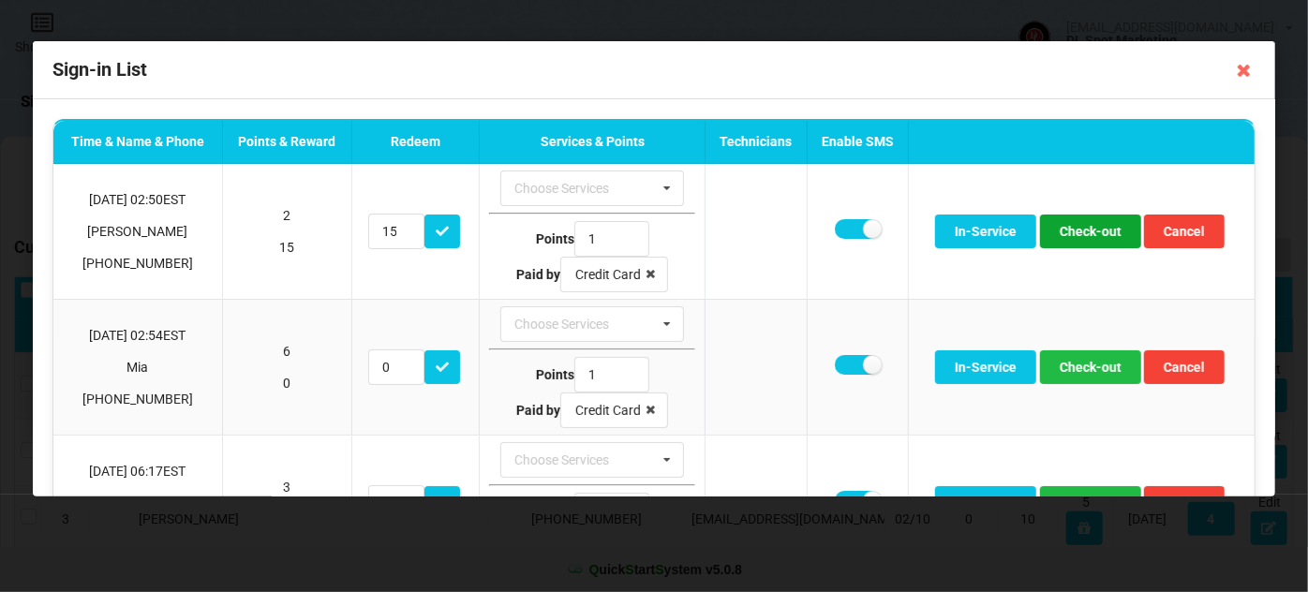
click at [1075, 235] on button "Check-out" at bounding box center [1090, 232] width 101 height 34
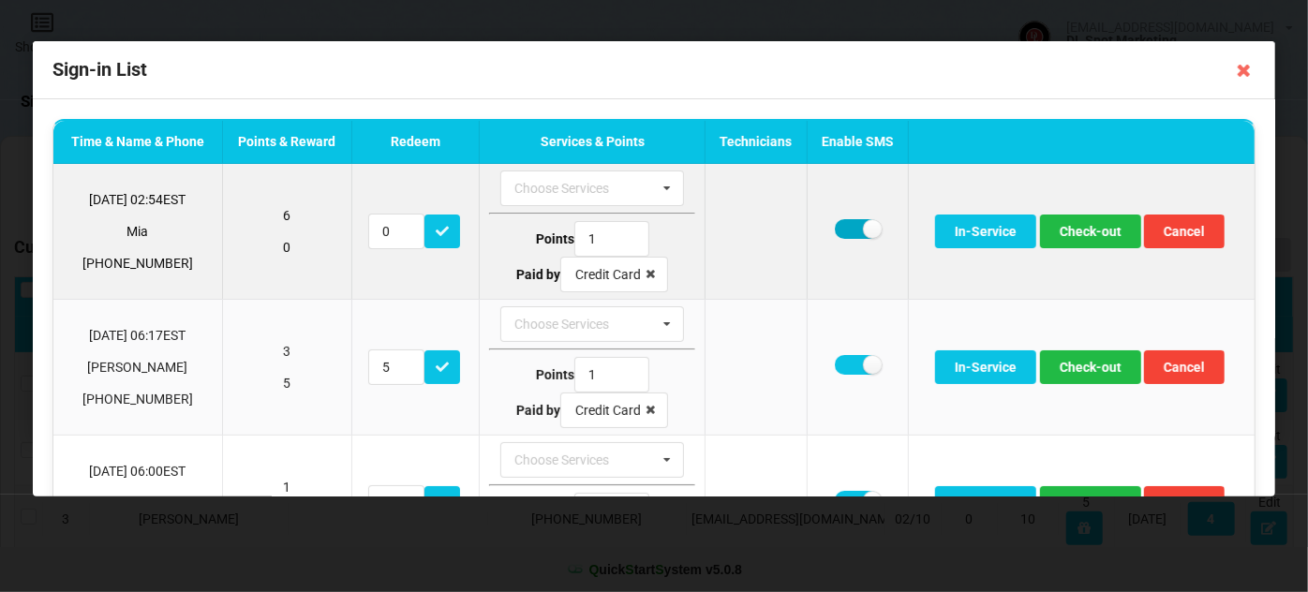
click at [842, 229] on label at bounding box center [858, 229] width 46 height 20
checkbox input "false"
click at [1080, 230] on button "Check-out" at bounding box center [1090, 232] width 101 height 34
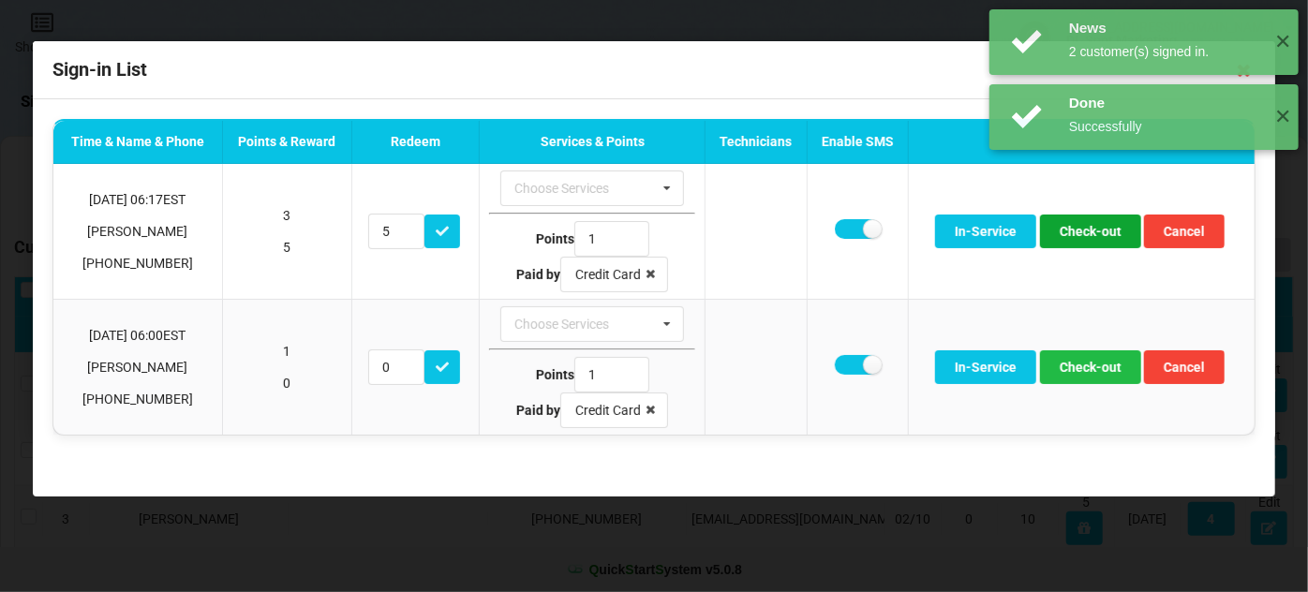
click at [1080, 230] on button "Check-out" at bounding box center [1090, 232] width 101 height 34
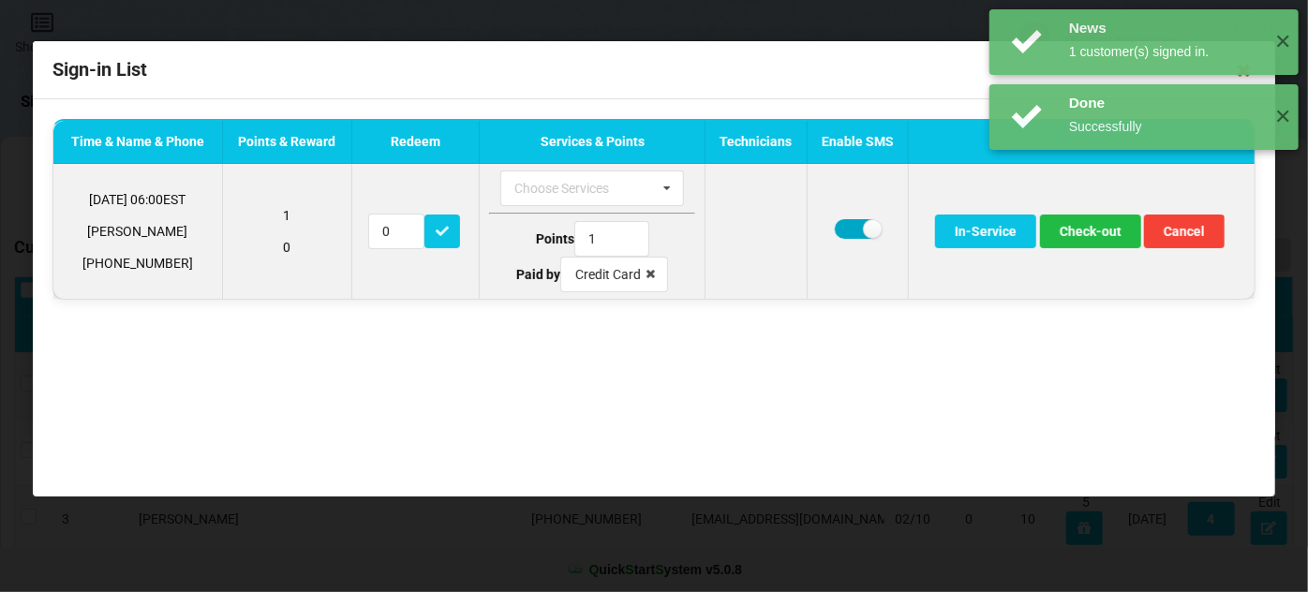
click at [849, 227] on label at bounding box center [858, 229] width 46 height 20
checkbox input "false"
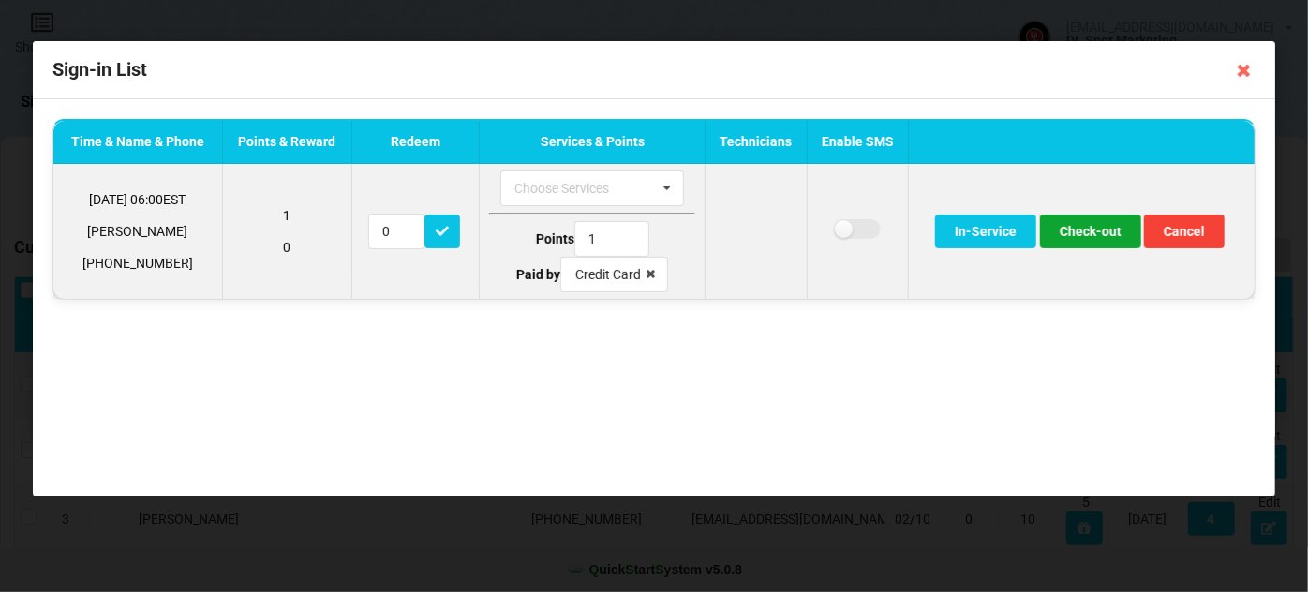
click at [1082, 230] on button "Check-out" at bounding box center [1090, 232] width 101 height 34
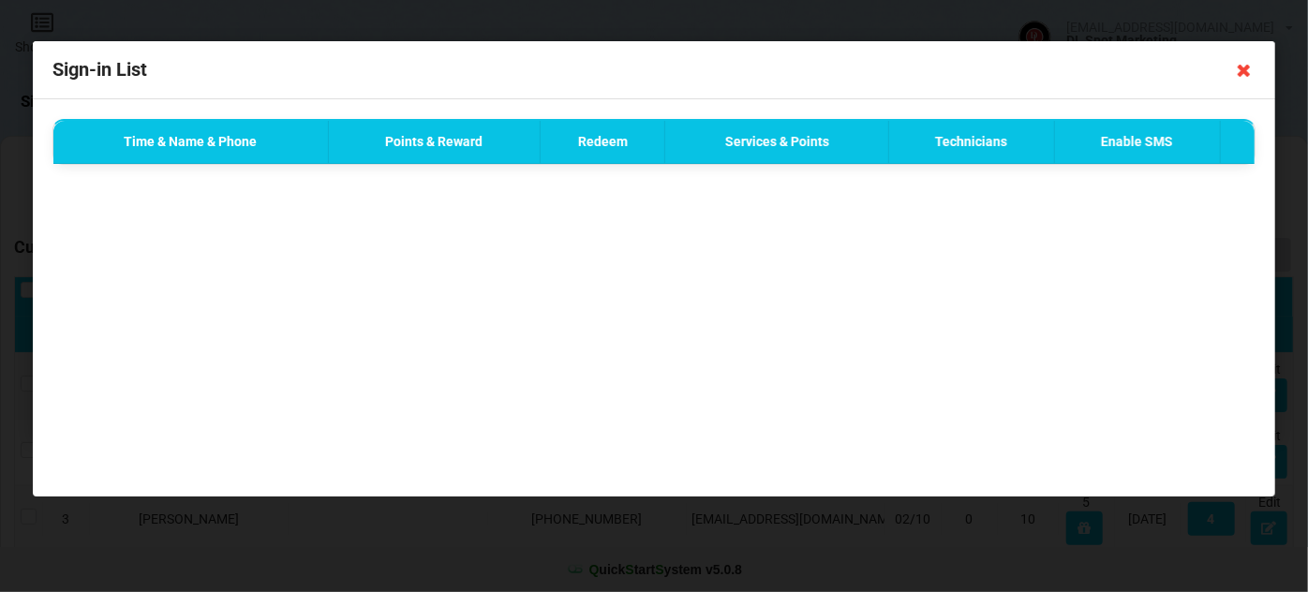
click at [1246, 72] on icon at bounding box center [1244, 70] width 30 height 30
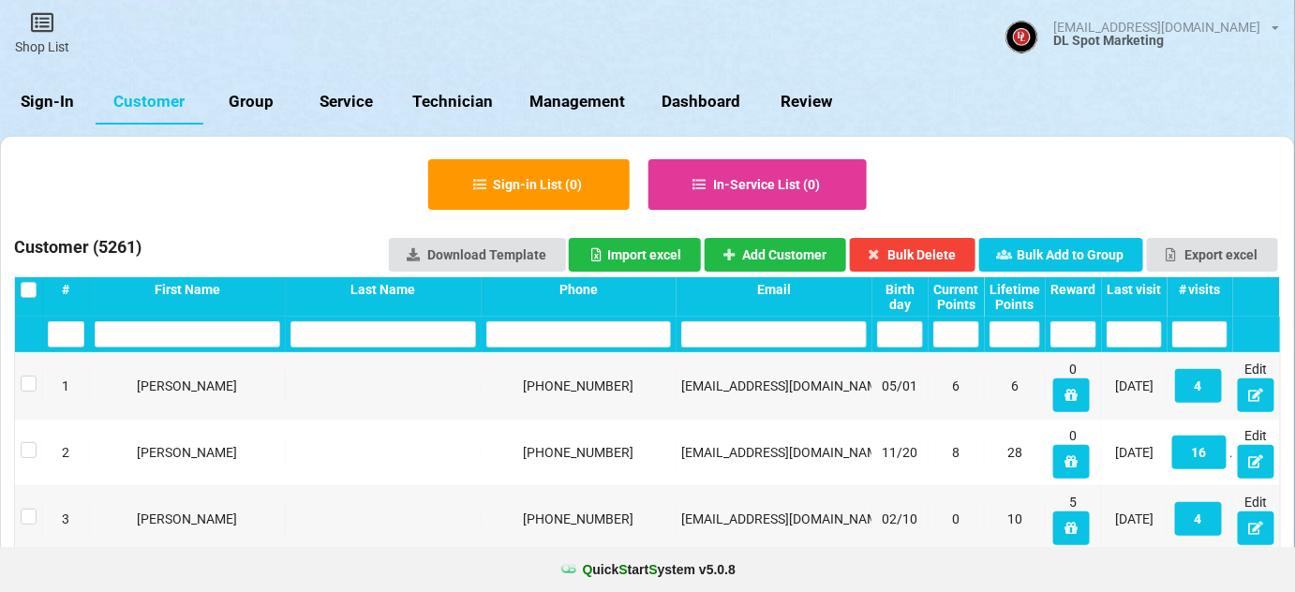
click at [65, 107] on link "Sign-In" at bounding box center [48, 102] width 96 height 45
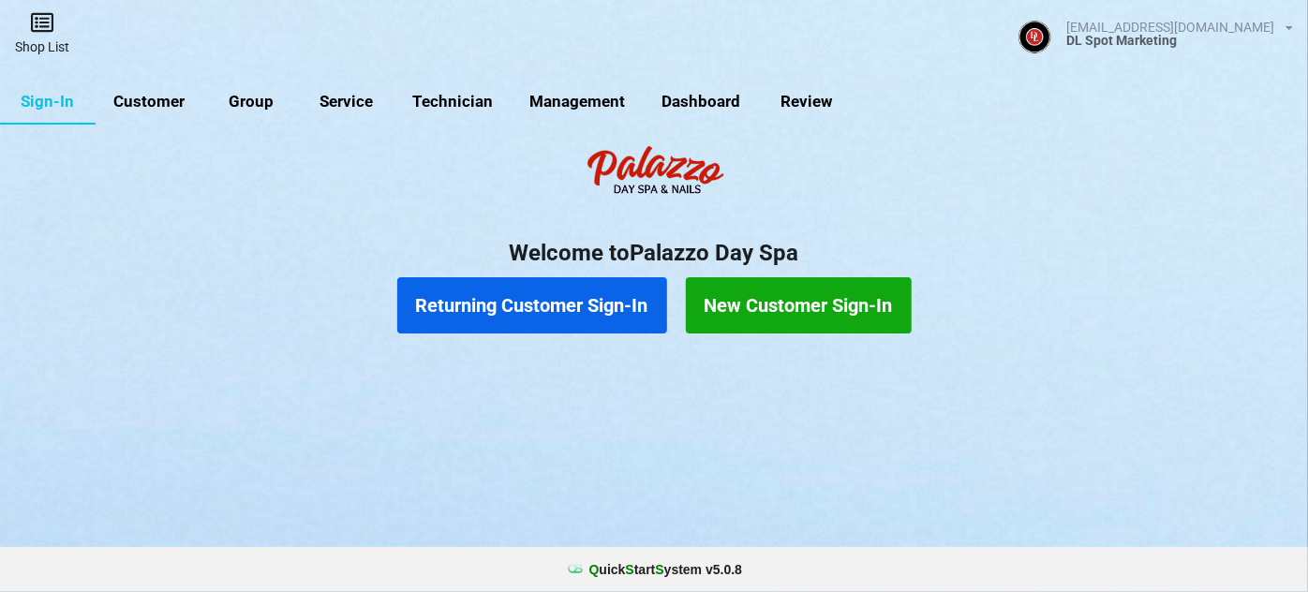
click at [48, 37] on link "Shop List" at bounding box center [42, 33] width 84 height 67
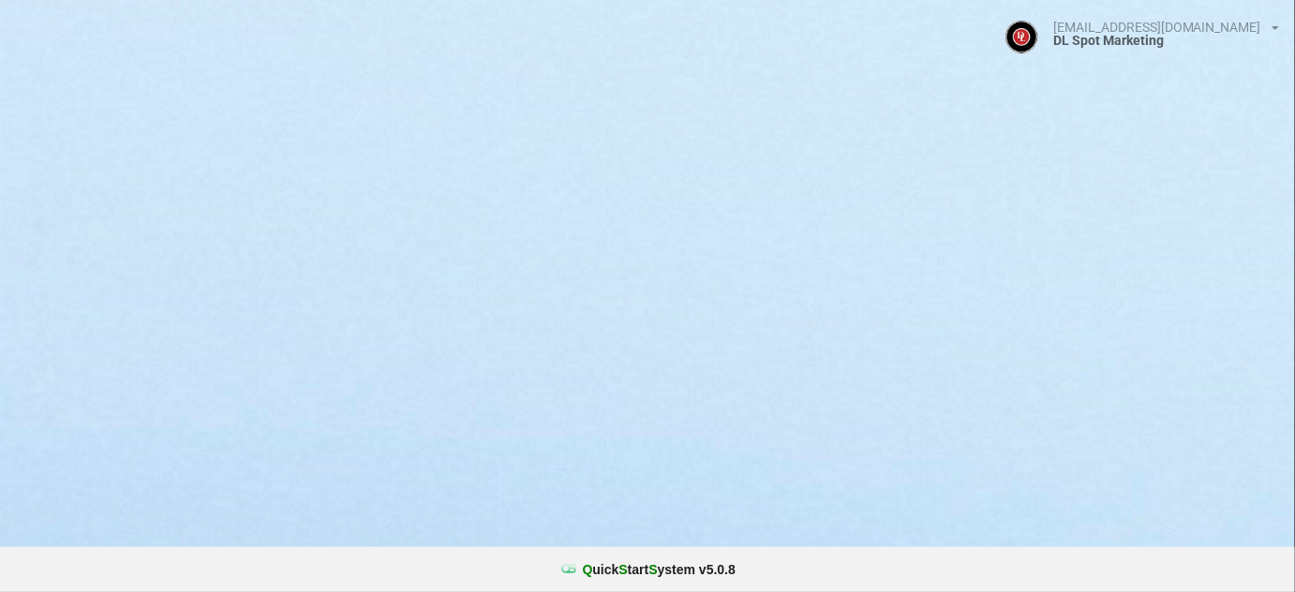
select select "25"
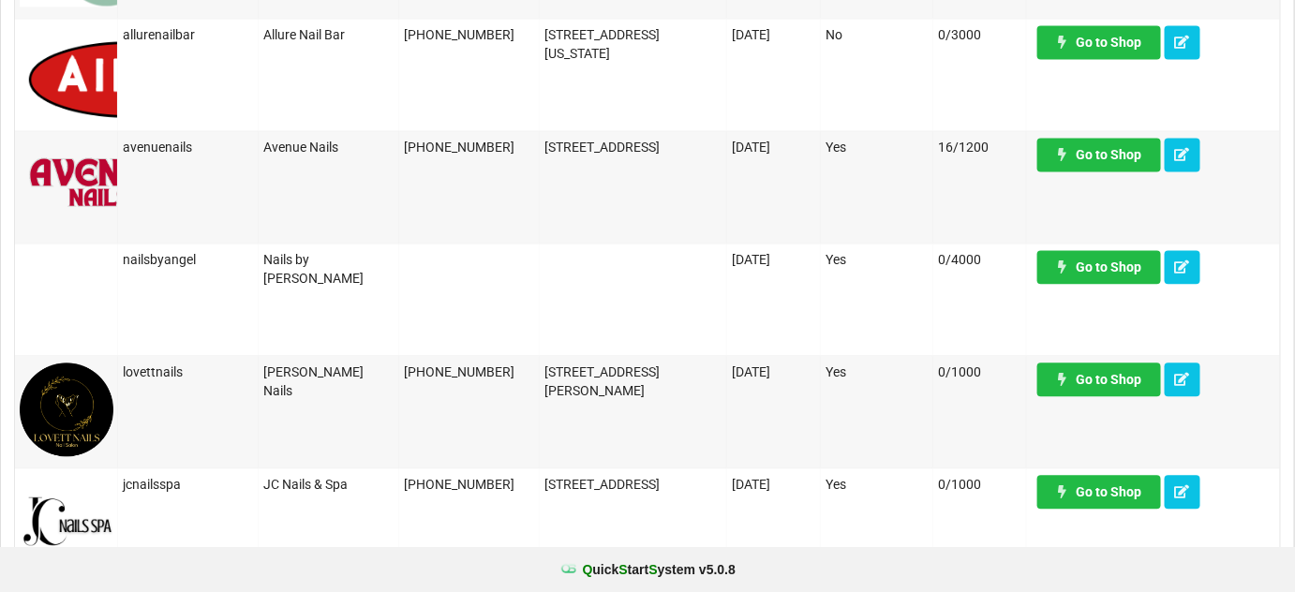
scroll to position [1249, 0]
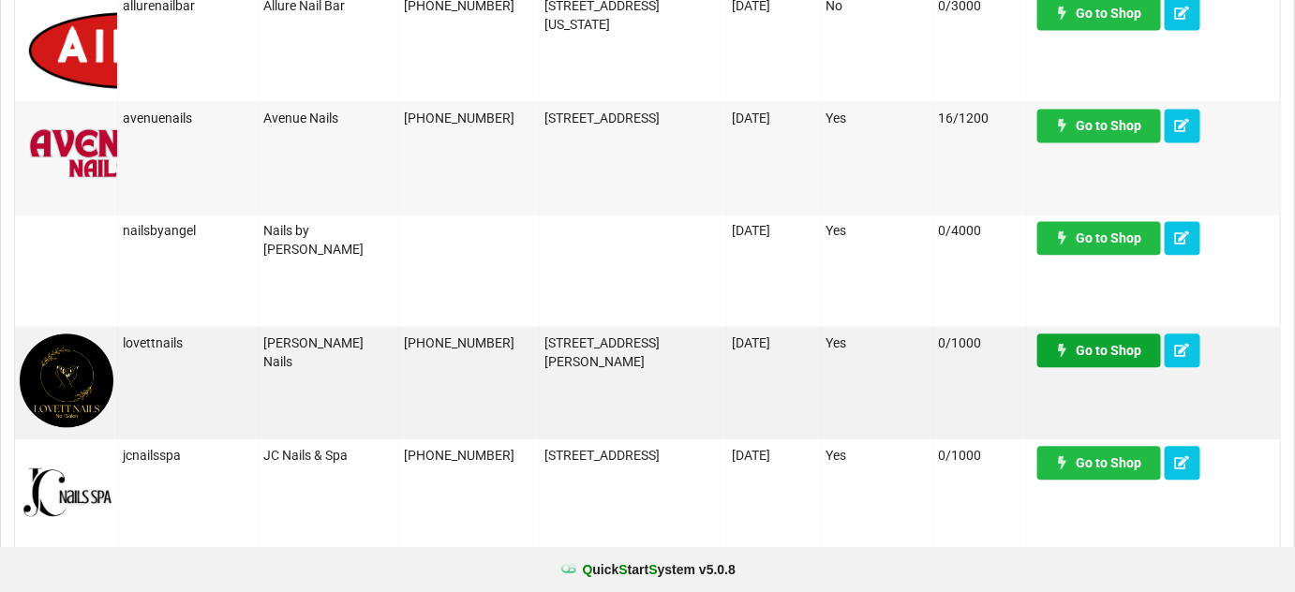
click at [1103, 348] on link "Go to Shop" at bounding box center [1099, 350] width 124 height 34
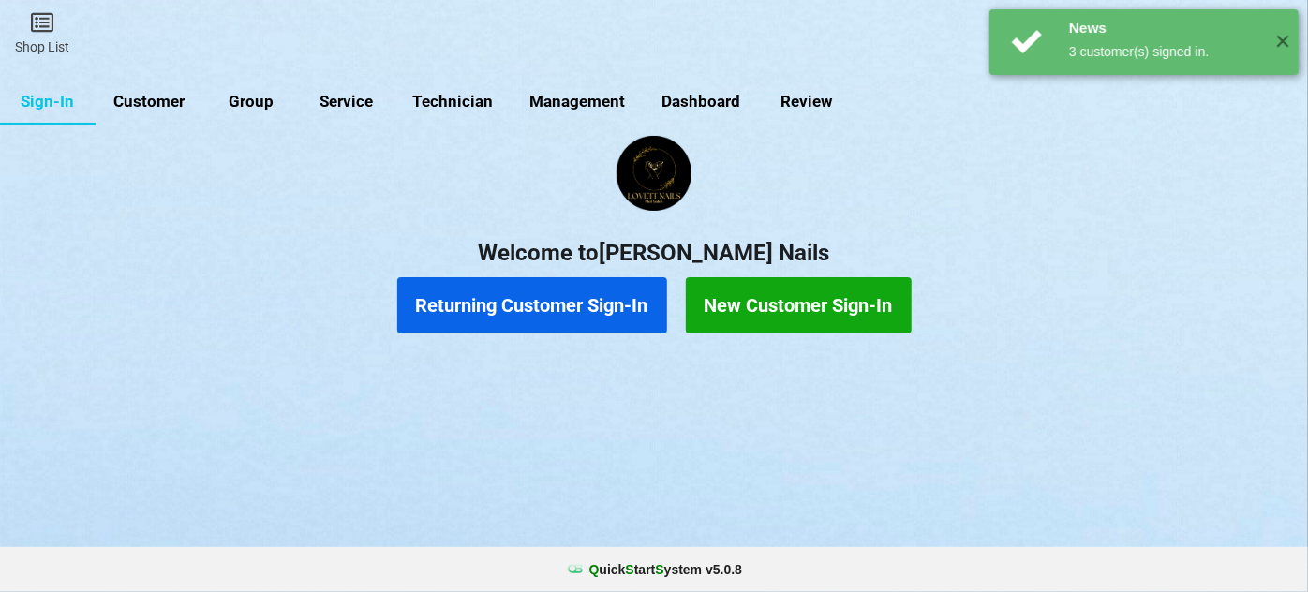
click at [152, 97] on link "Customer" at bounding box center [150, 102] width 108 height 45
select select "25"
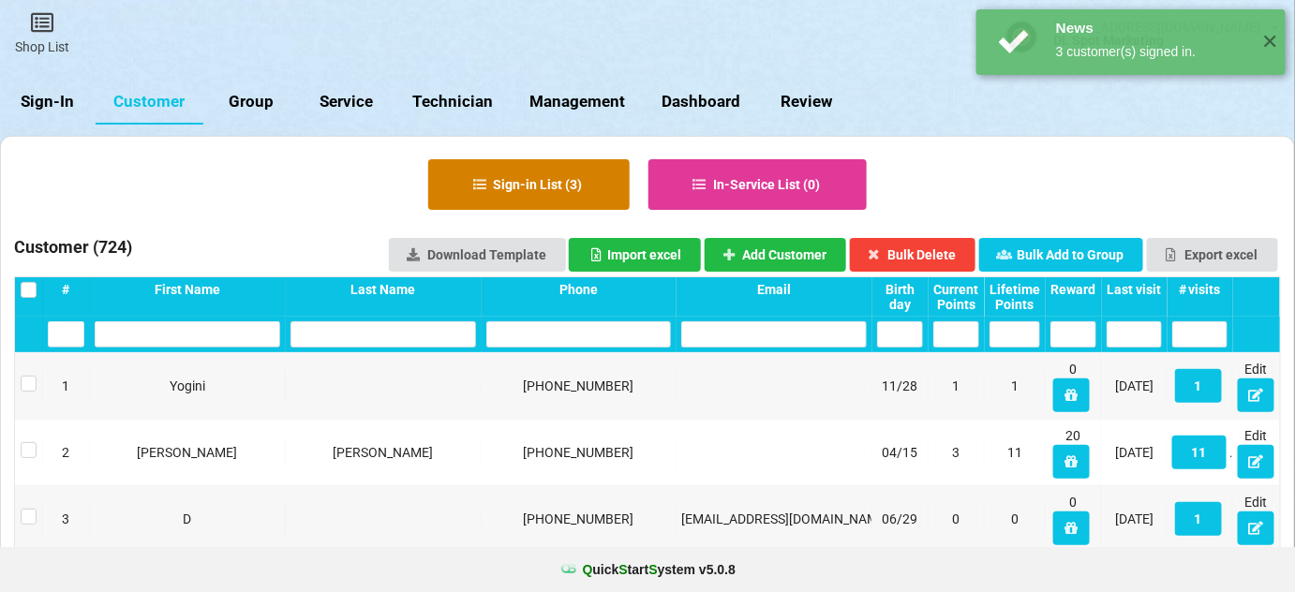
click at [571, 184] on button "Sign-in List ( 3 )" at bounding box center [528, 184] width 201 height 51
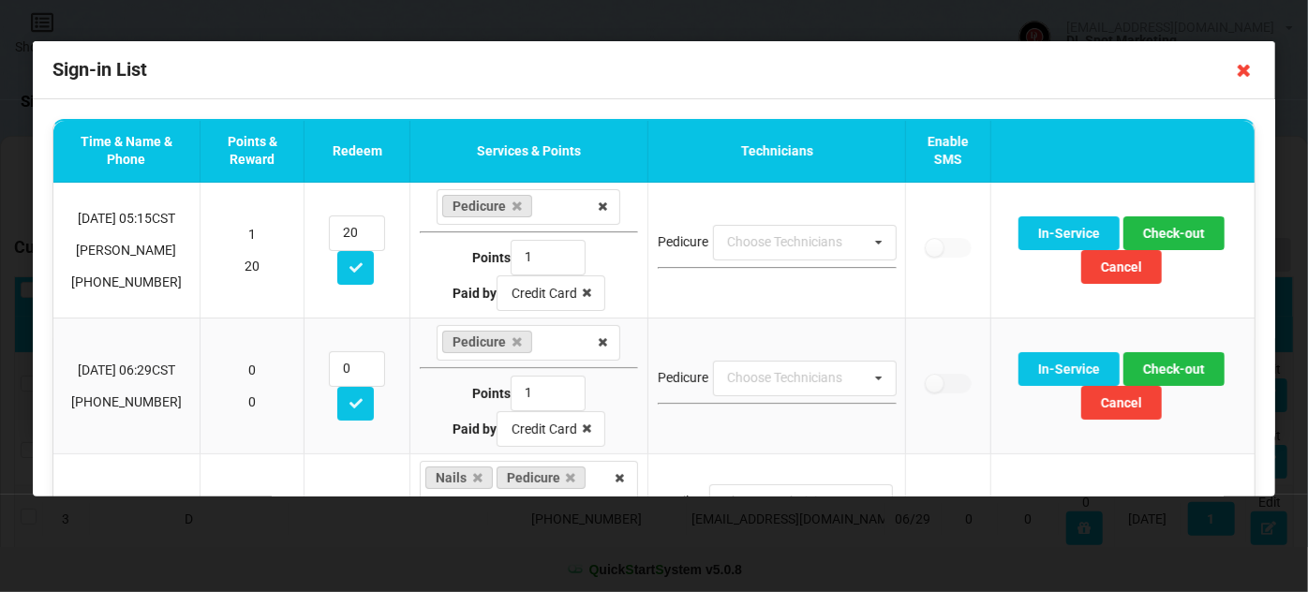
click at [1249, 71] on icon at bounding box center [1244, 70] width 30 height 30
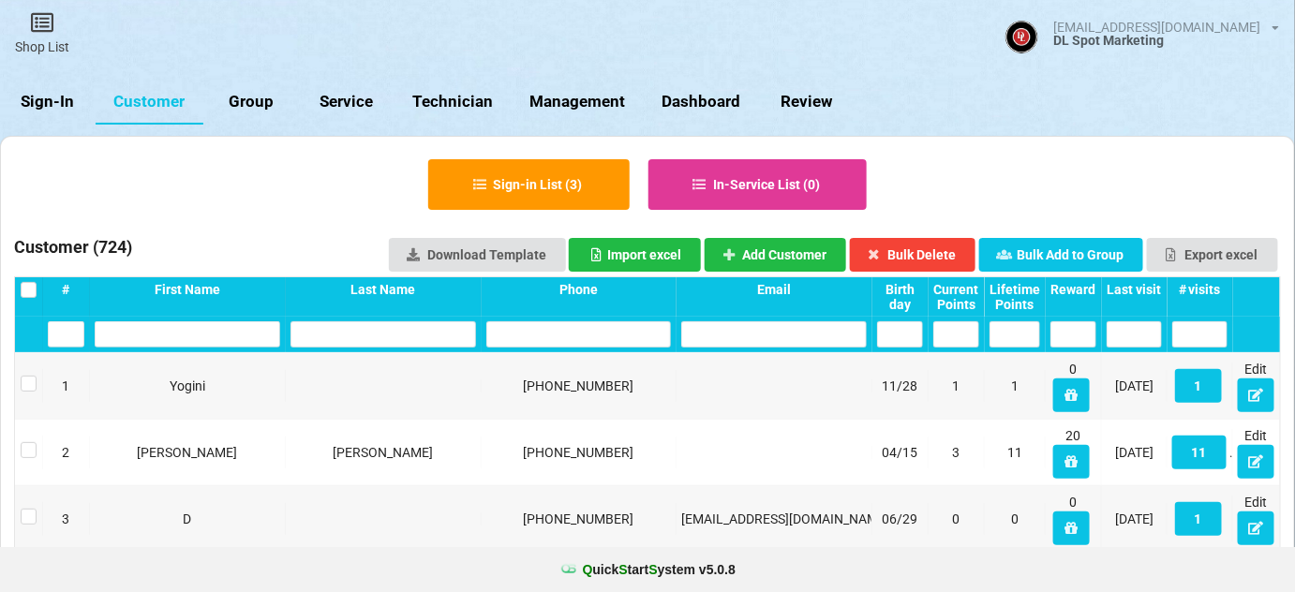
click at [1154, 284] on div "Last visit" at bounding box center [1133, 289] width 55 height 15
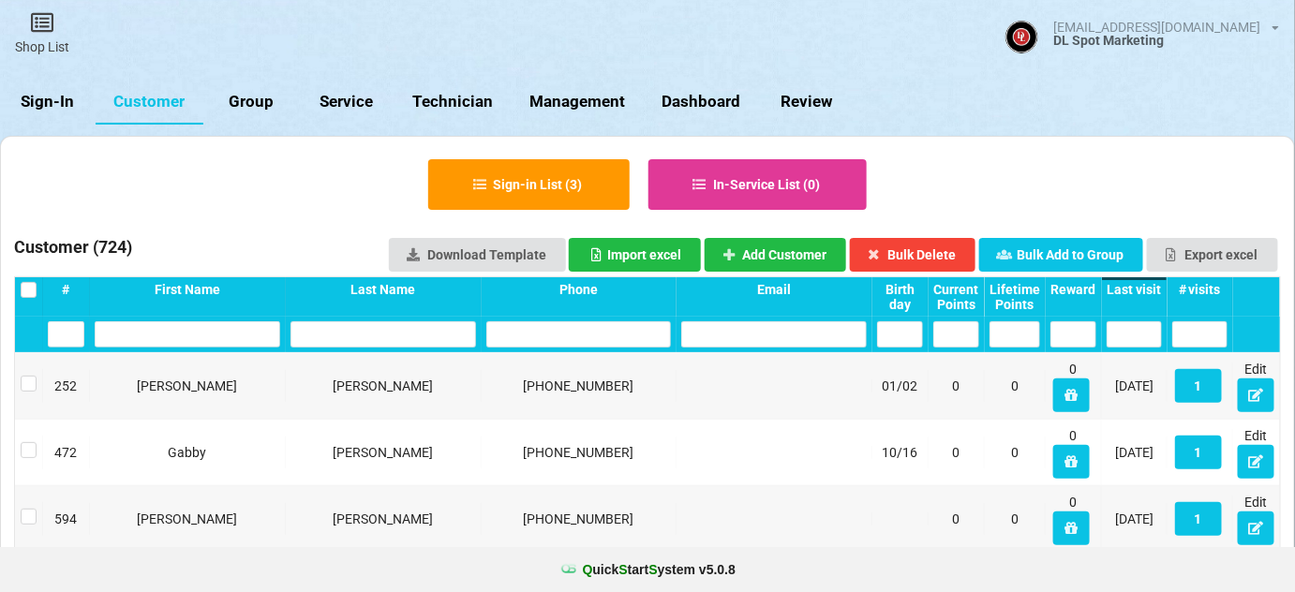
click at [1154, 284] on div "Last visit" at bounding box center [1133, 289] width 55 height 15
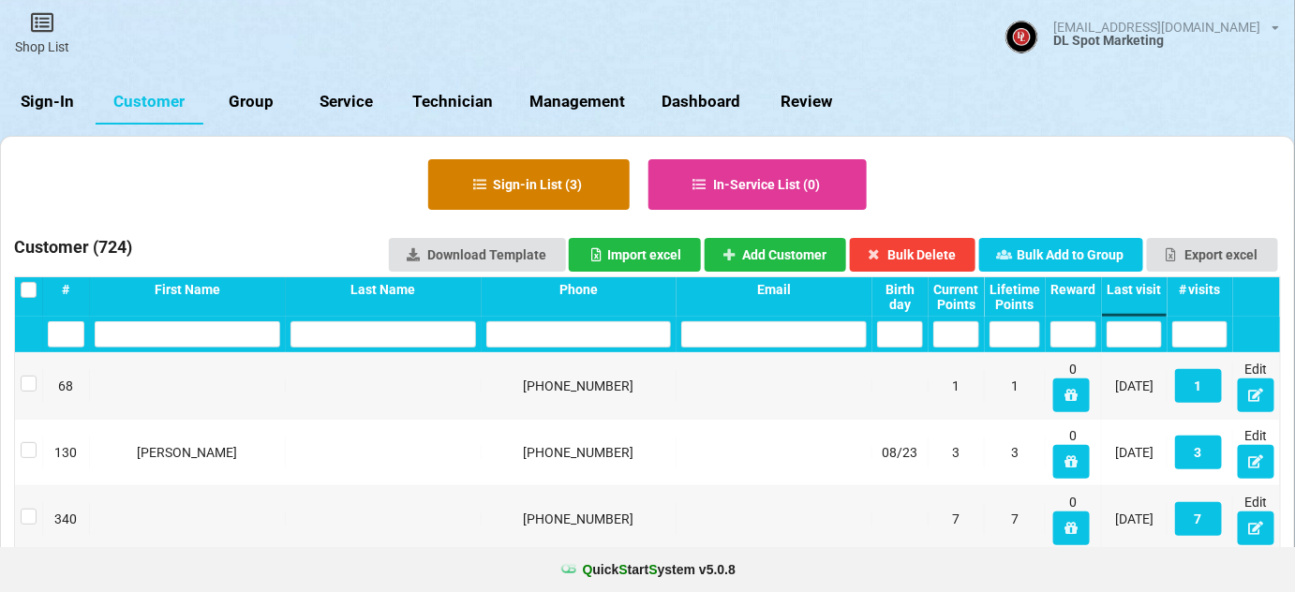
click at [555, 179] on button "Sign-in List ( 3 )" at bounding box center [528, 184] width 201 height 51
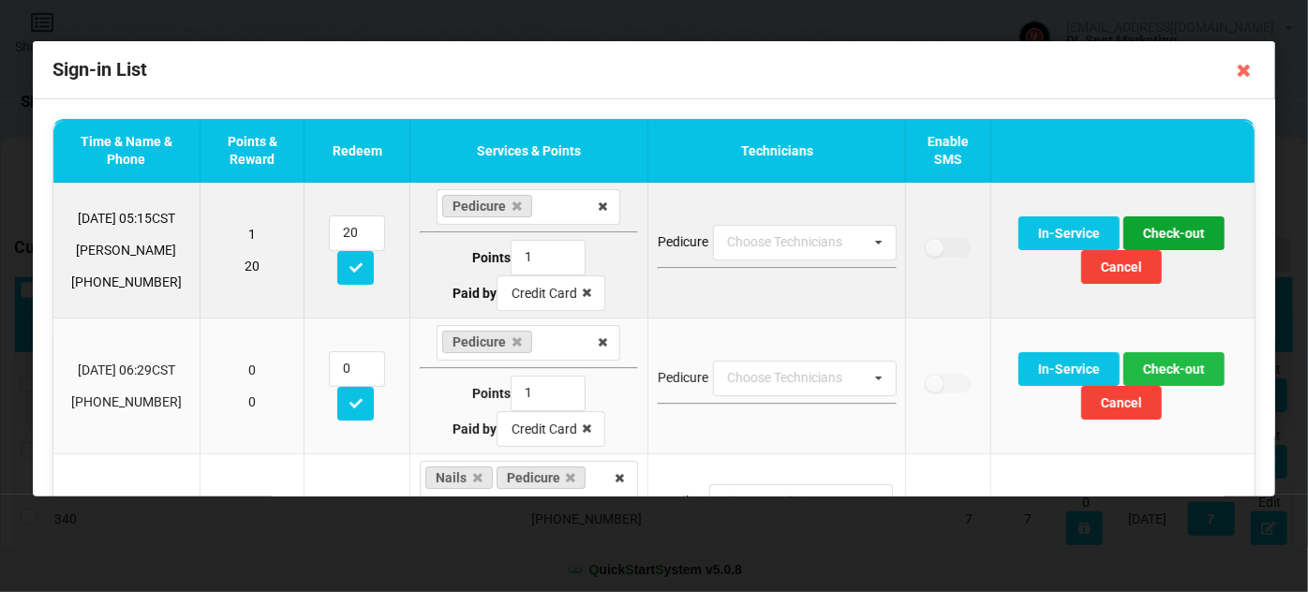
click at [1164, 233] on button "Check-out" at bounding box center [1173, 233] width 101 height 34
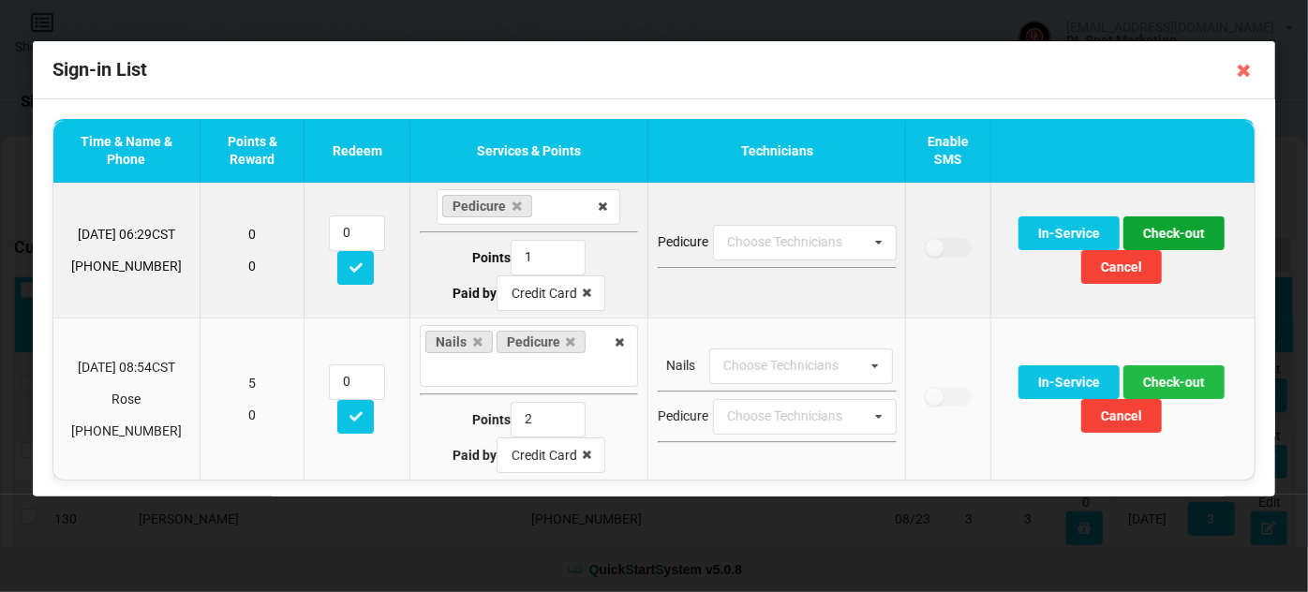
click at [1162, 234] on button "Check-out" at bounding box center [1173, 233] width 101 height 34
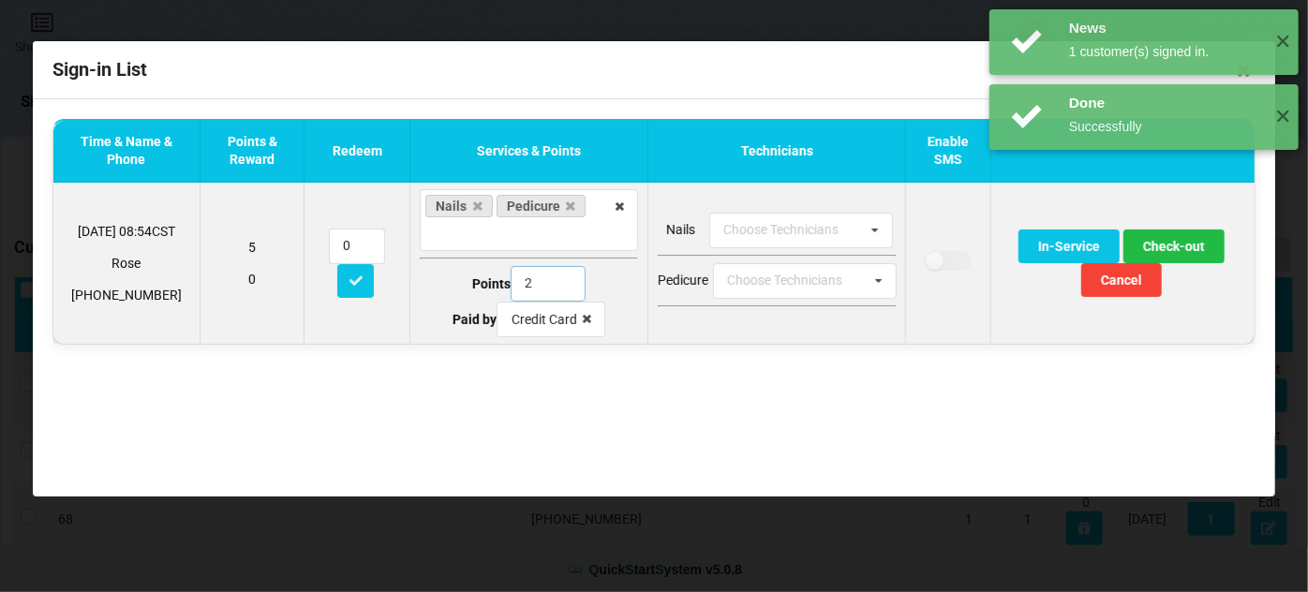
click at [529, 276] on input "2" at bounding box center [548, 284] width 75 height 36
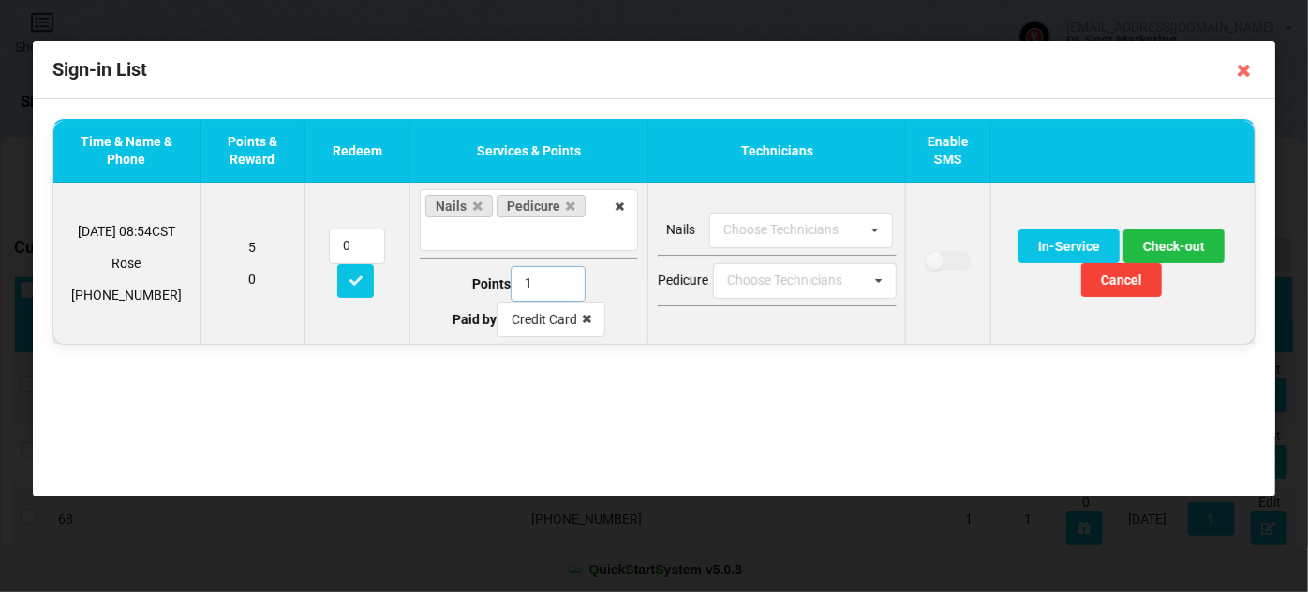
type input "1"
click at [559, 284] on input "1" at bounding box center [548, 284] width 75 height 36
click at [1163, 246] on button "Check-out" at bounding box center [1173, 247] width 101 height 34
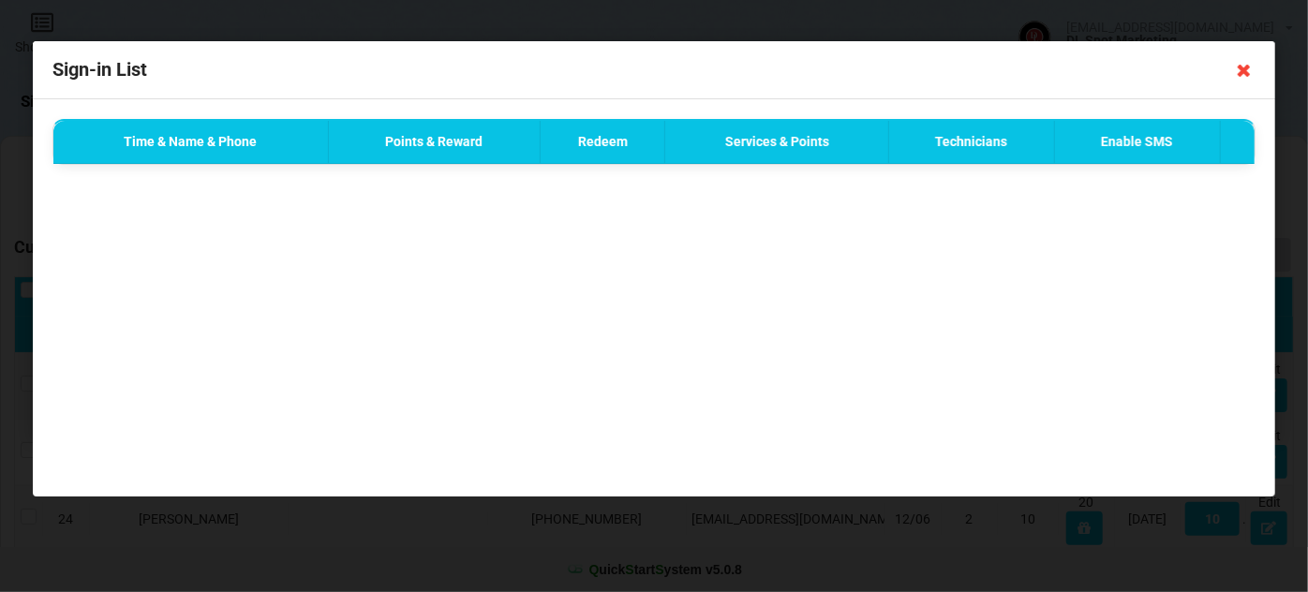
click at [1246, 71] on icon at bounding box center [1244, 70] width 30 height 30
